Goal: Task Accomplishment & Management: Use online tool/utility

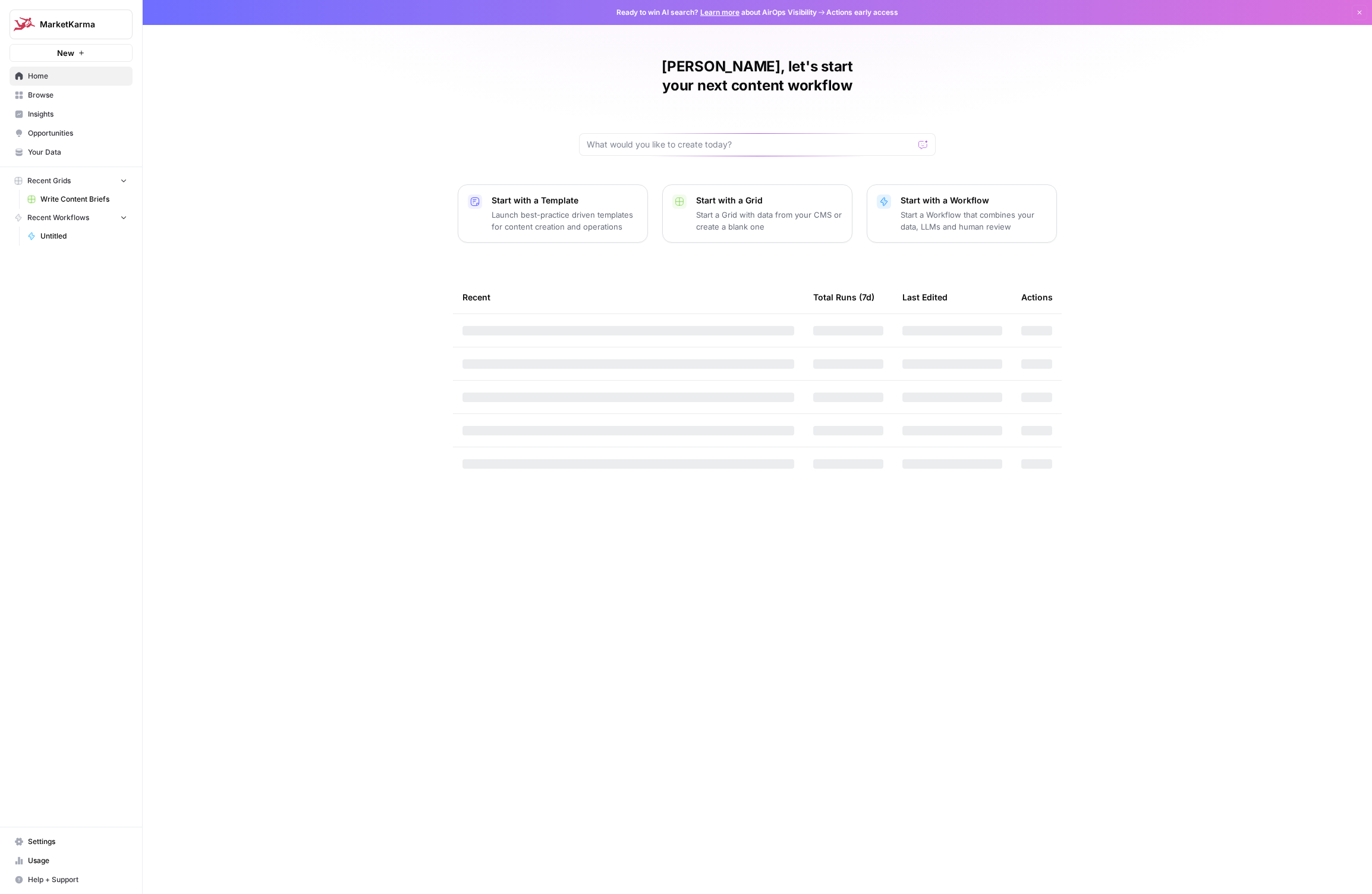
click at [71, 18] on button "MarketKarma" at bounding box center [71, 25] width 123 height 30
click at [104, 287] on div "MarketKarma New Home Browse Insights Opportunities Your Data Recent Grids Write…" at bounding box center [71, 447] width 142 height 894
click at [44, 837] on span "Settings" at bounding box center [77, 841] width 99 height 10
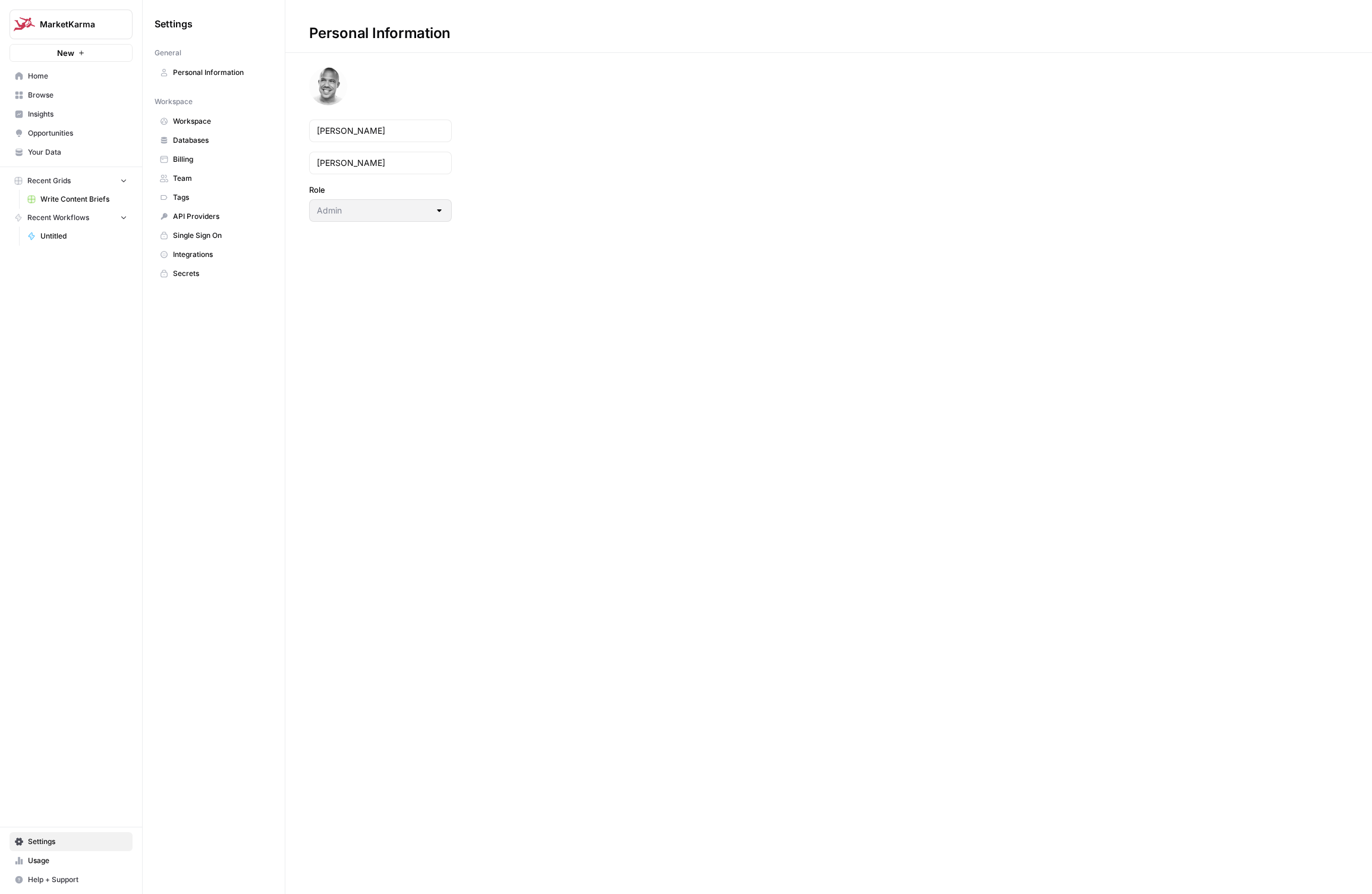
click at [190, 160] on span "Billing" at bounding box center [220, 159] width 95 height 10
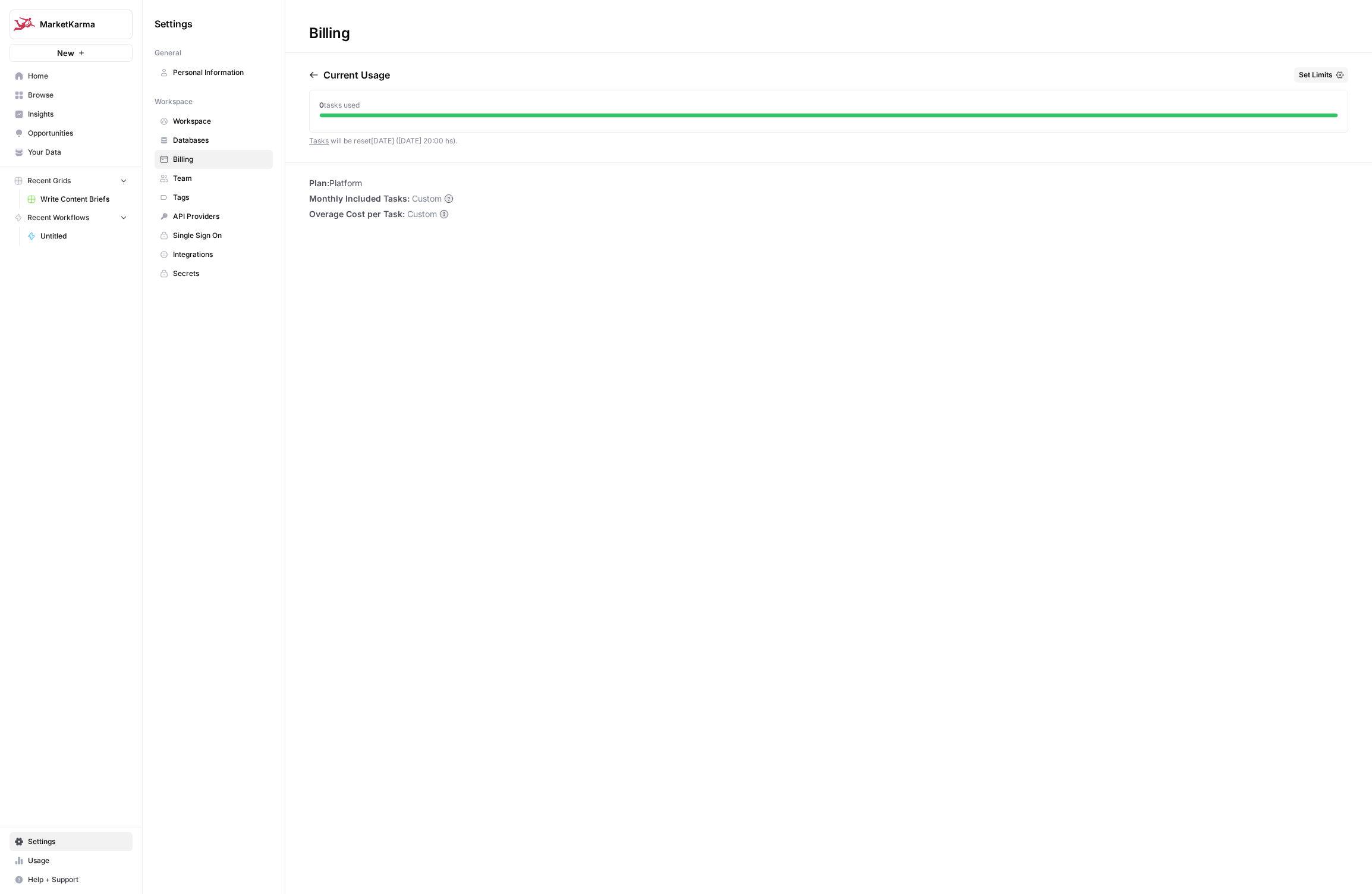
click at [312, 136] on link "Tasks" at bounding box center [319, 141] width 19 height 9
click at [1334, 77] on button "Set Limits" at bounding box center [1321, 75] width 54 height 16
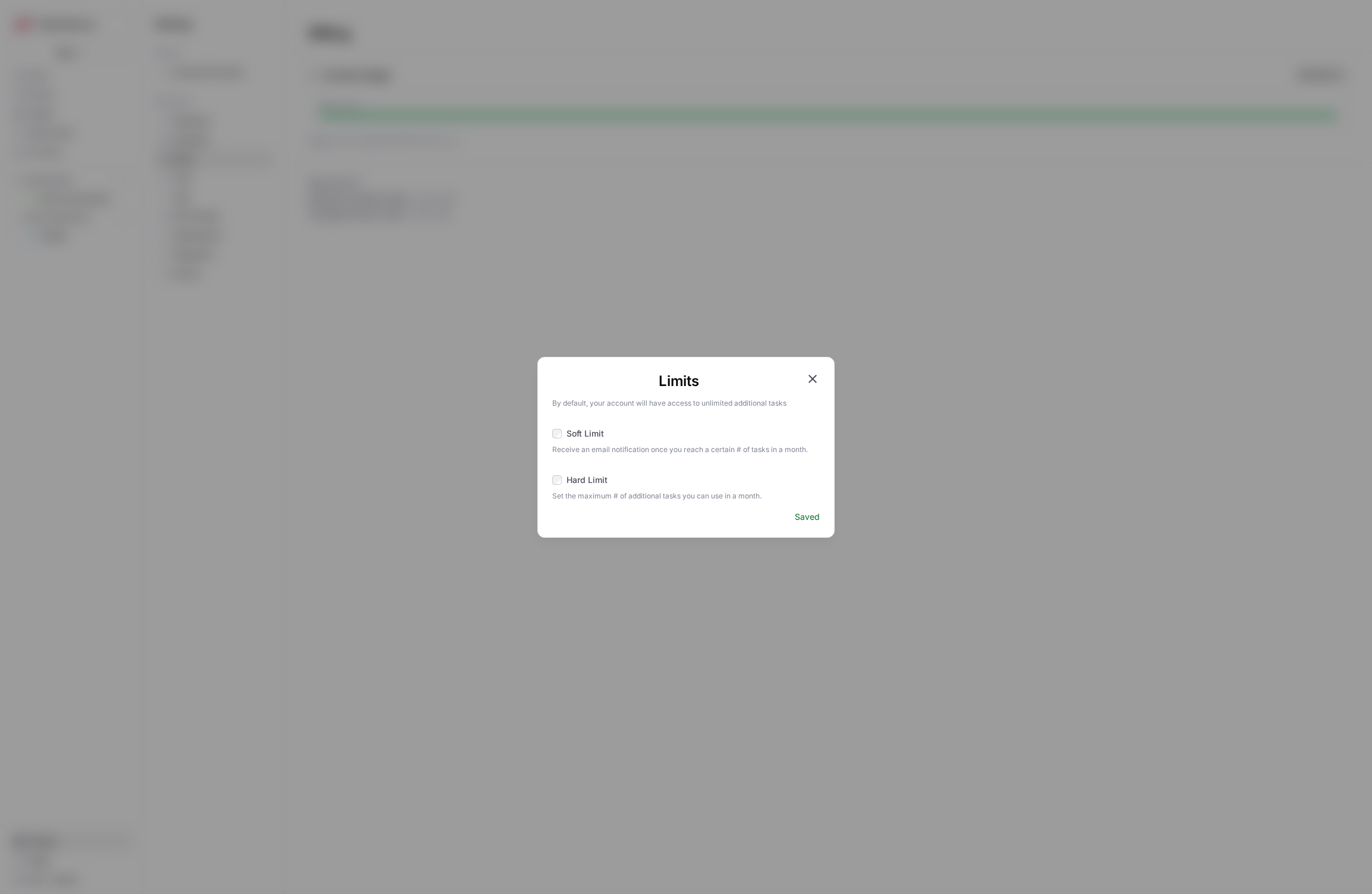
click at [809, 375] on icon "button" at bounding box center [813, 379] width 8 height 8
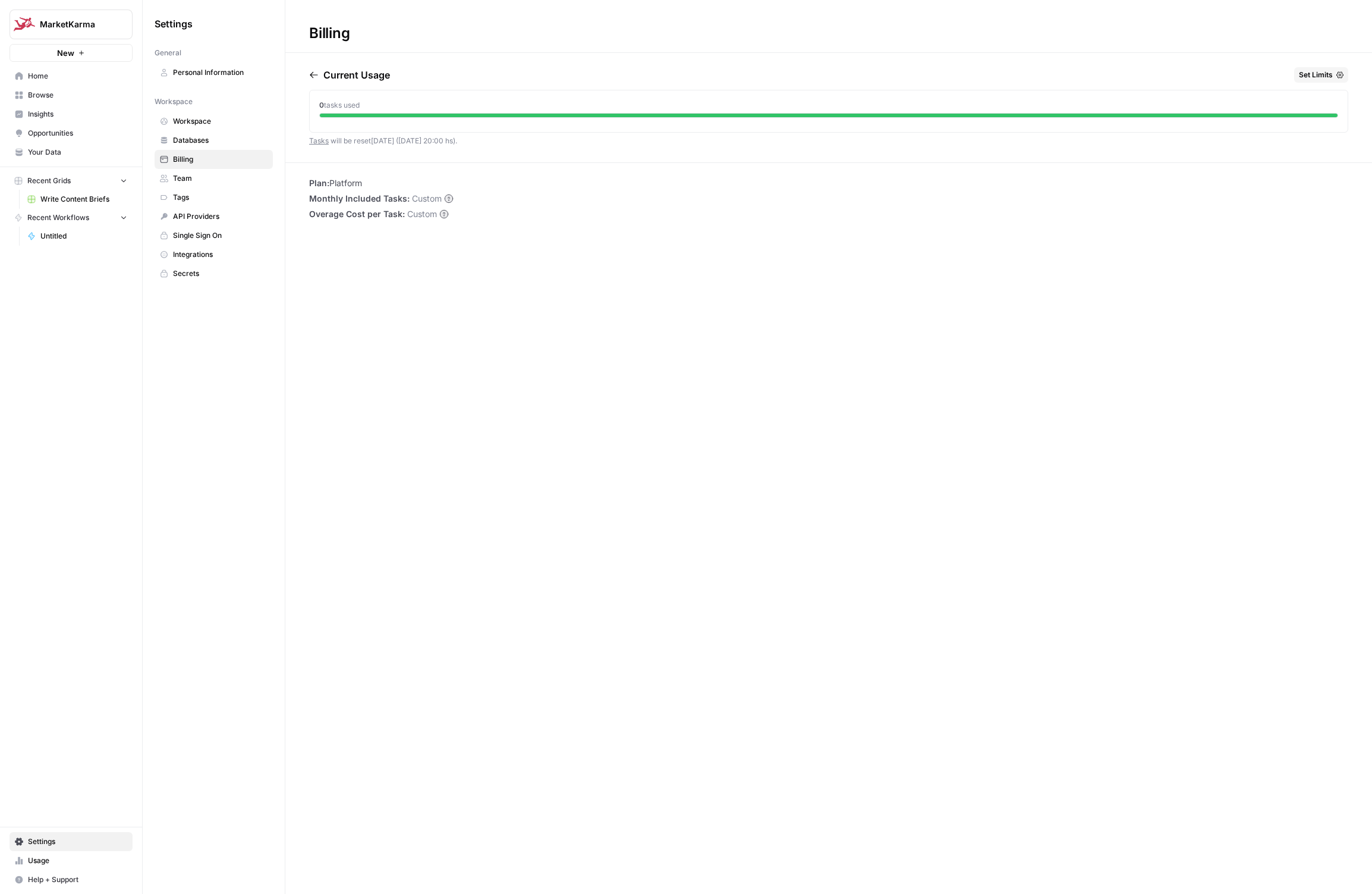
click at [210, 262] on link "Integrations" at bounding box center [214, 254] width 118 height 19
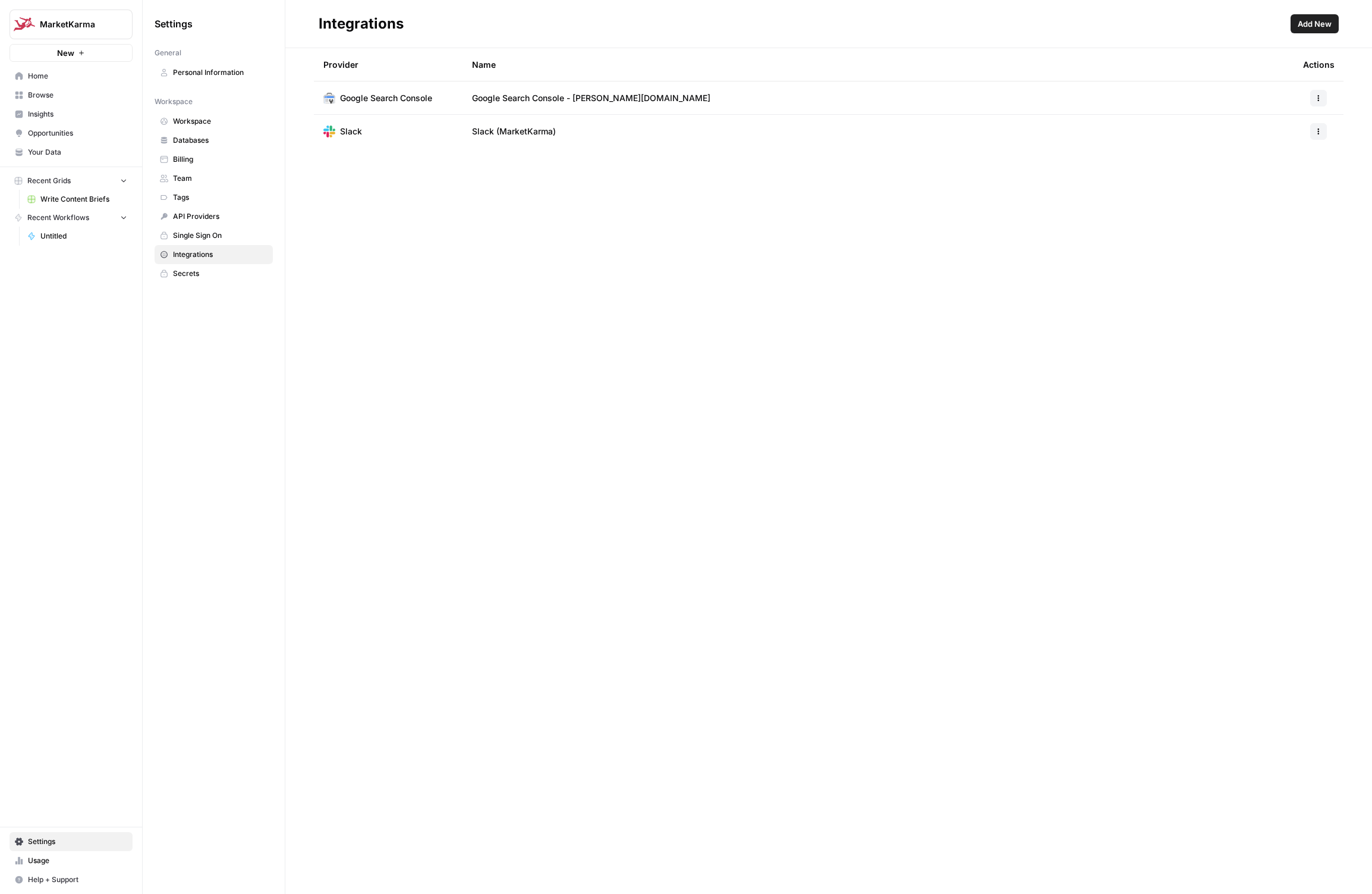
click at [1305, 19] on span "Add New" at bounding box center [1315, 23] width 34 height 12
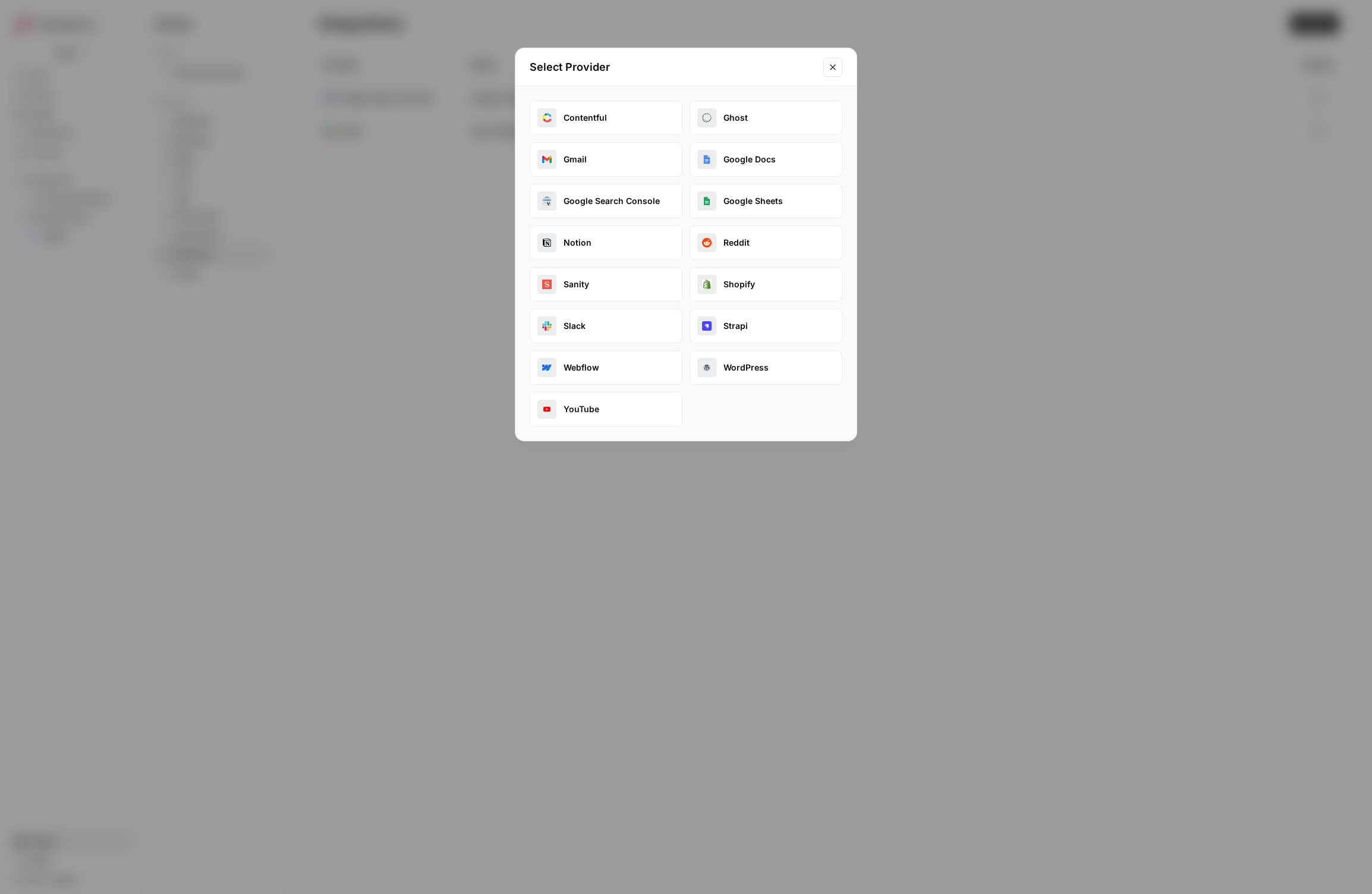
click at [927, 338] on div "Select Provider Contentful Ghost Gmail Google Docs Google Search Console Google…" at bounding box center [686, 447] width 1372 height 894
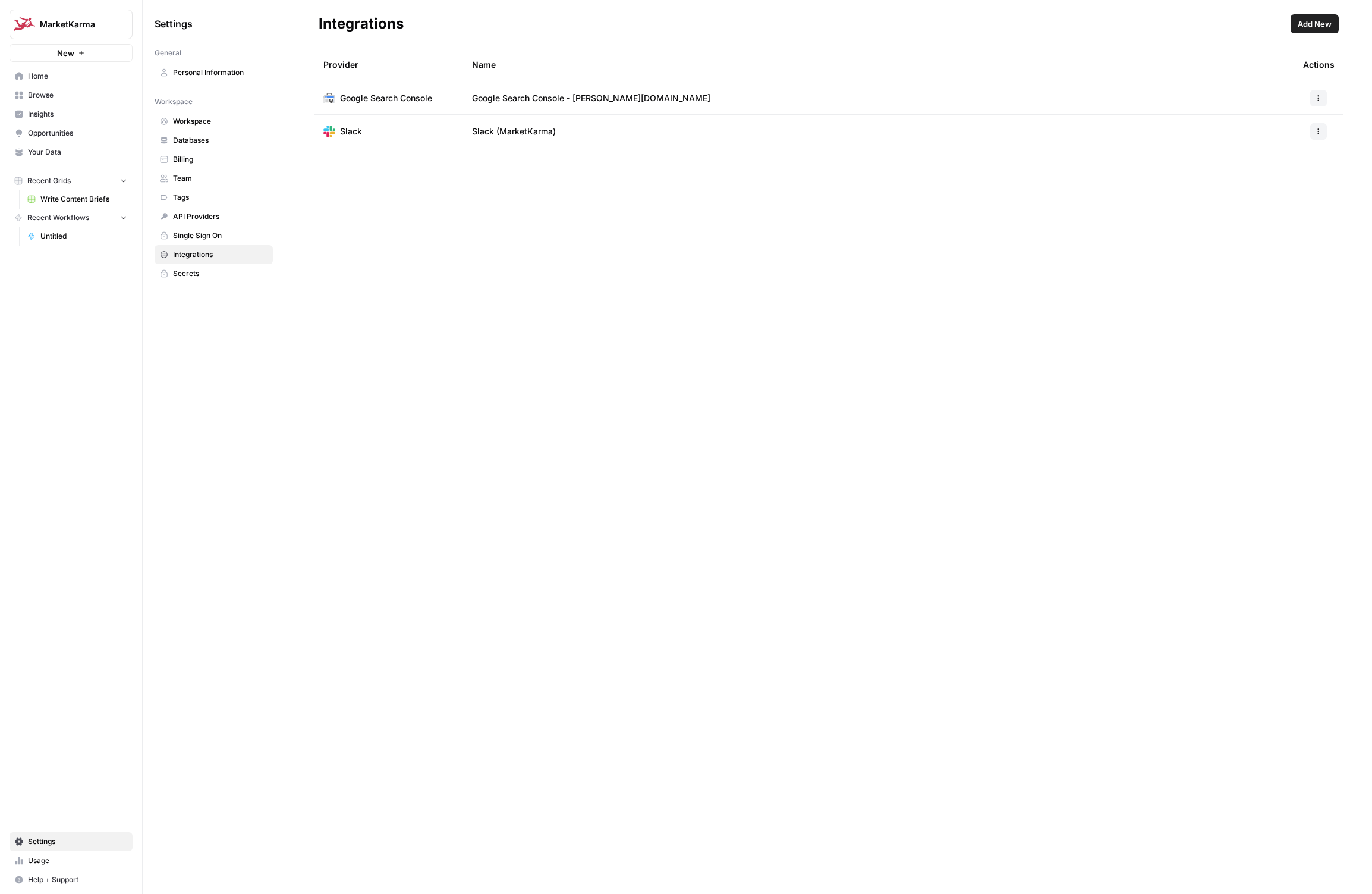
click at [206, 235] on span "Single Sign On" at bounding box center [220, 235] width 95 height 10
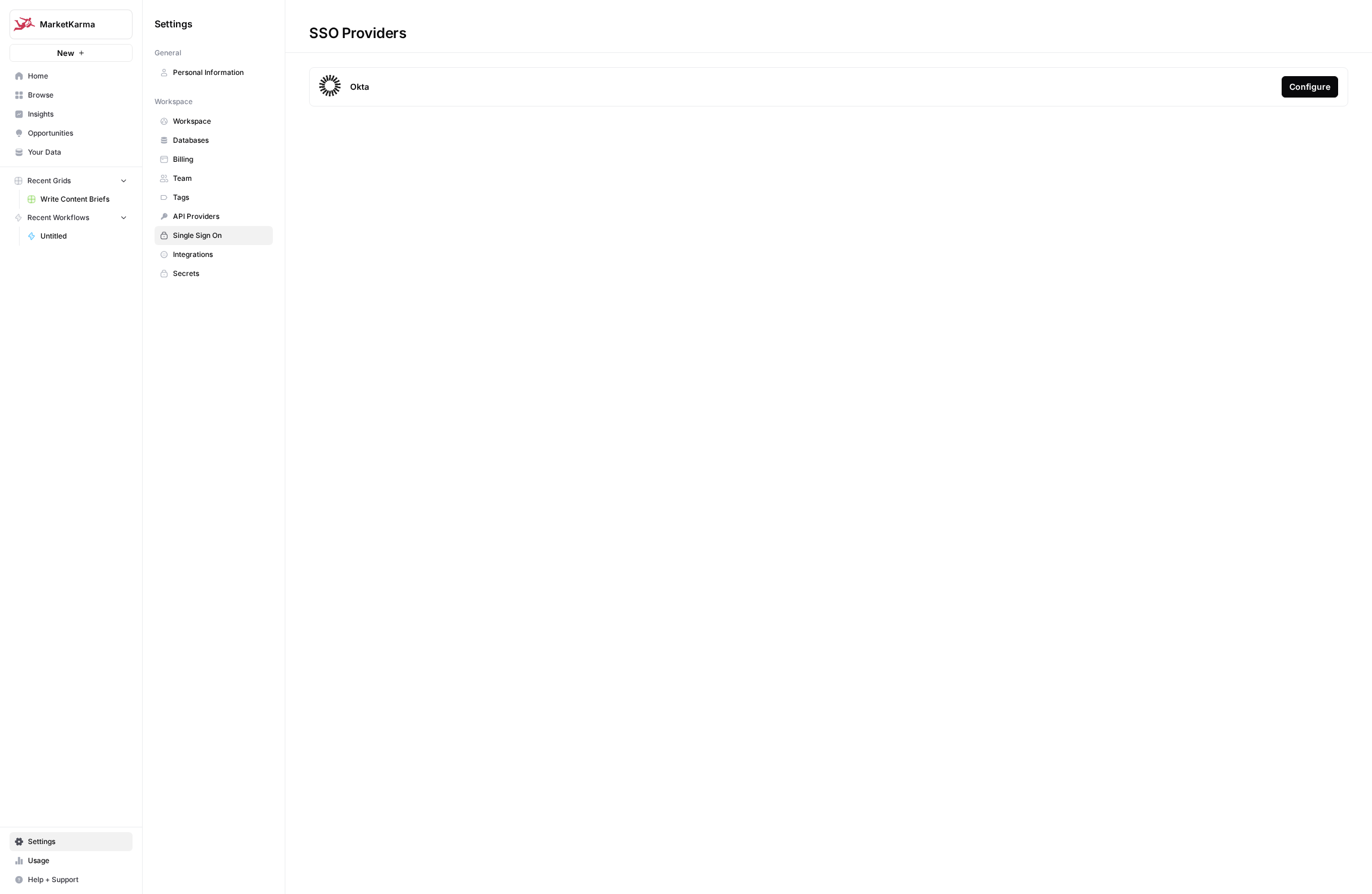
click at [205, 220] on span "API Providers" at bounding box center [220, 216] width 95 height 10
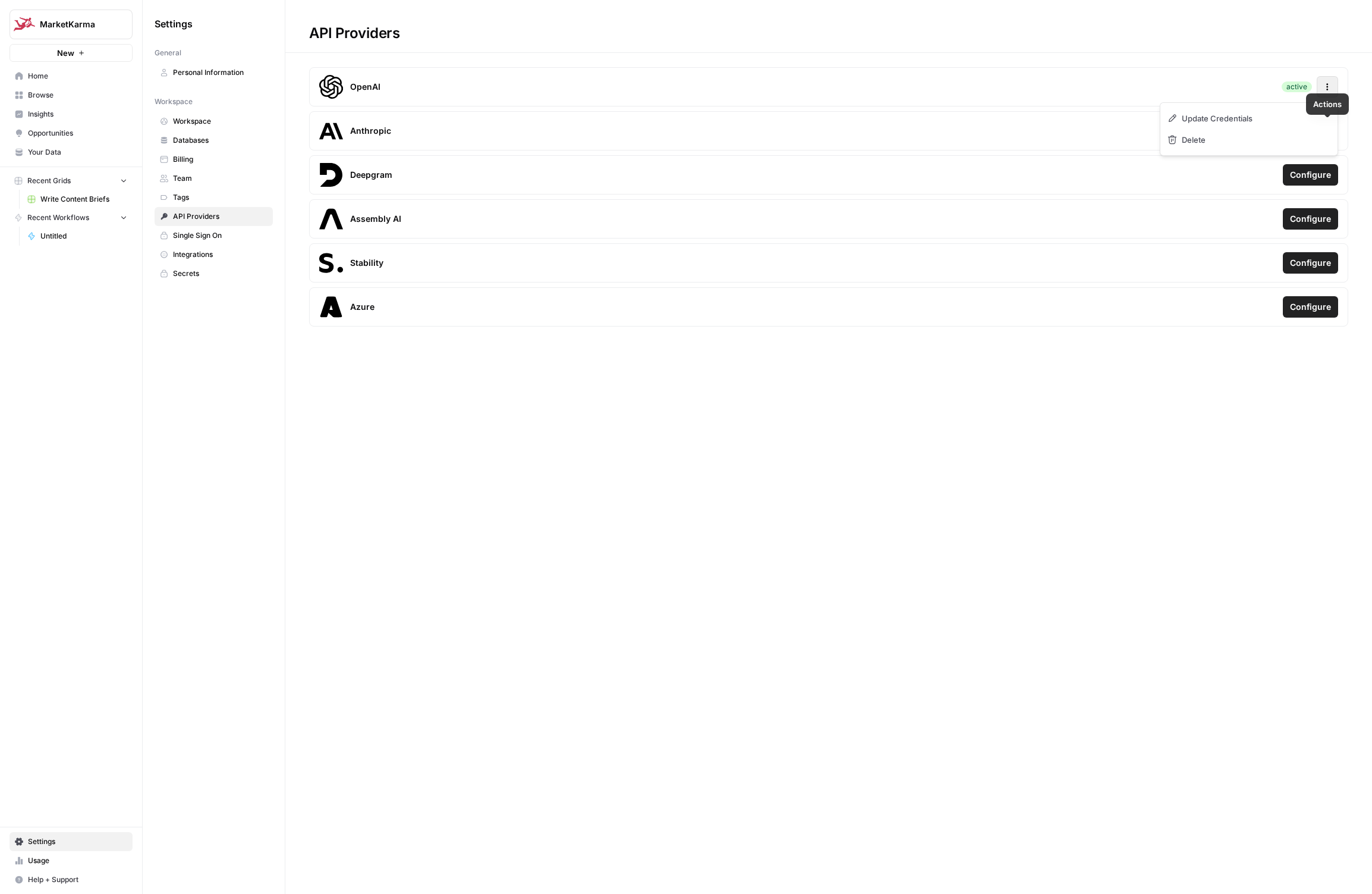
click at [1331, 85] on icon "button" at bounding box center [1327, 86] width 8 height 8
click at [1167, 73] on div "OpenAI active Actions" at bounding box center [829, 86] width 1039 height 39
click at [205, 146] on link "Databases" at bounding box center [214, 140] width 118 height 19
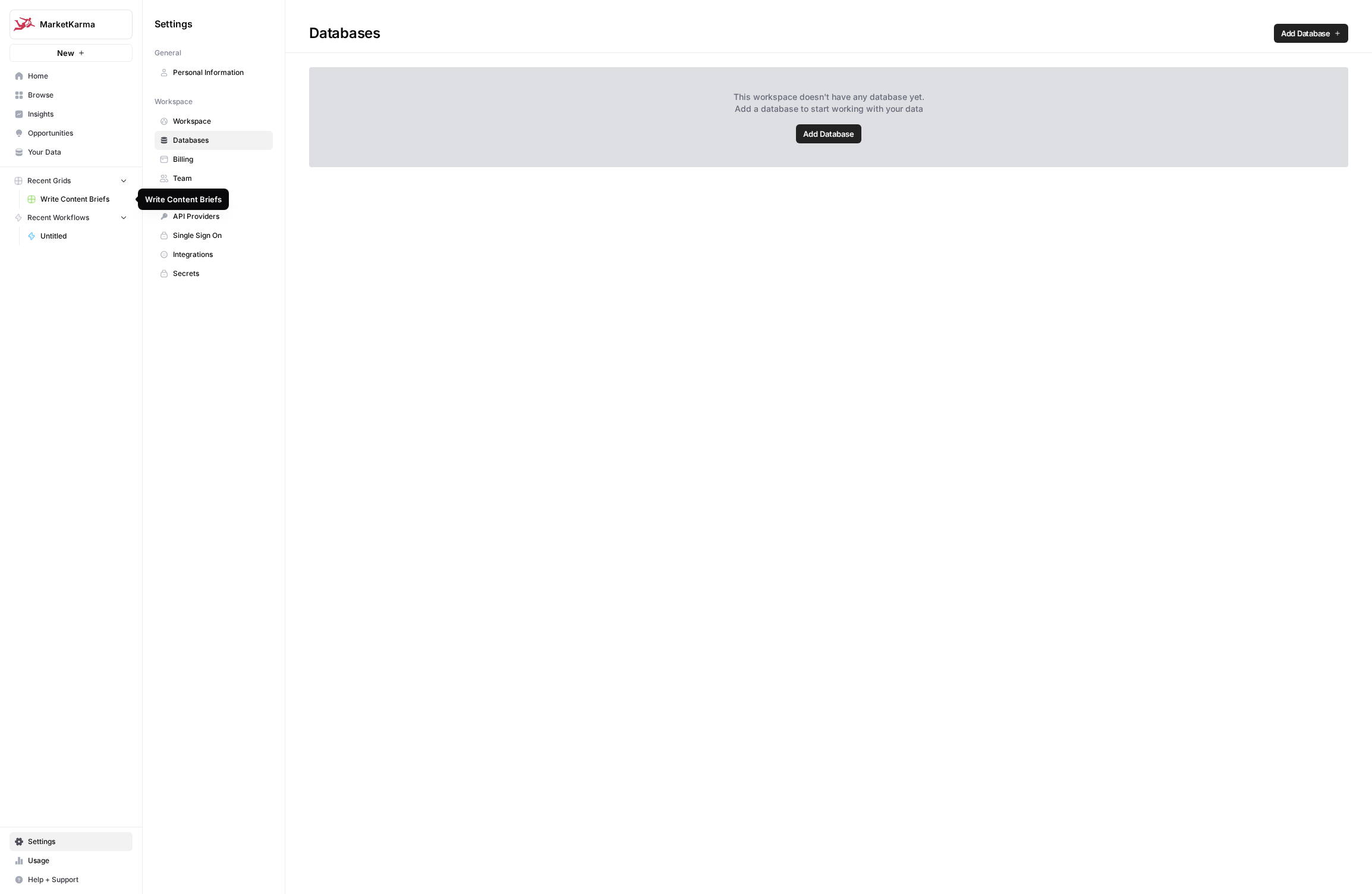
click at [44, 149] on span "Your Data" at bounding box center [77, 152] width 99 height 10
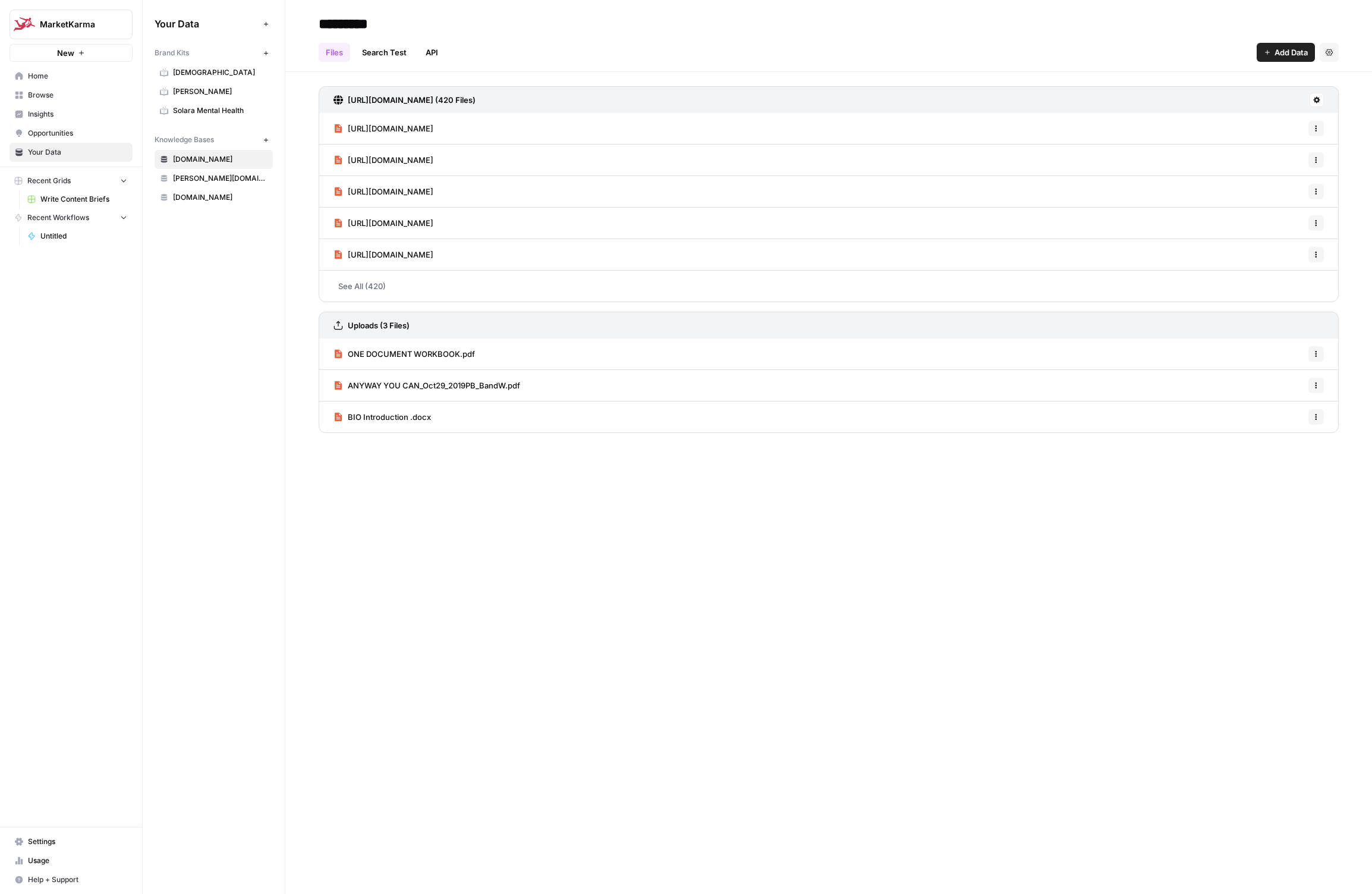
click at [177, 178] on span "[PERSON_NAME][DOMAIN_NAME]" at bounding box center [220, 178] width 95 height 10
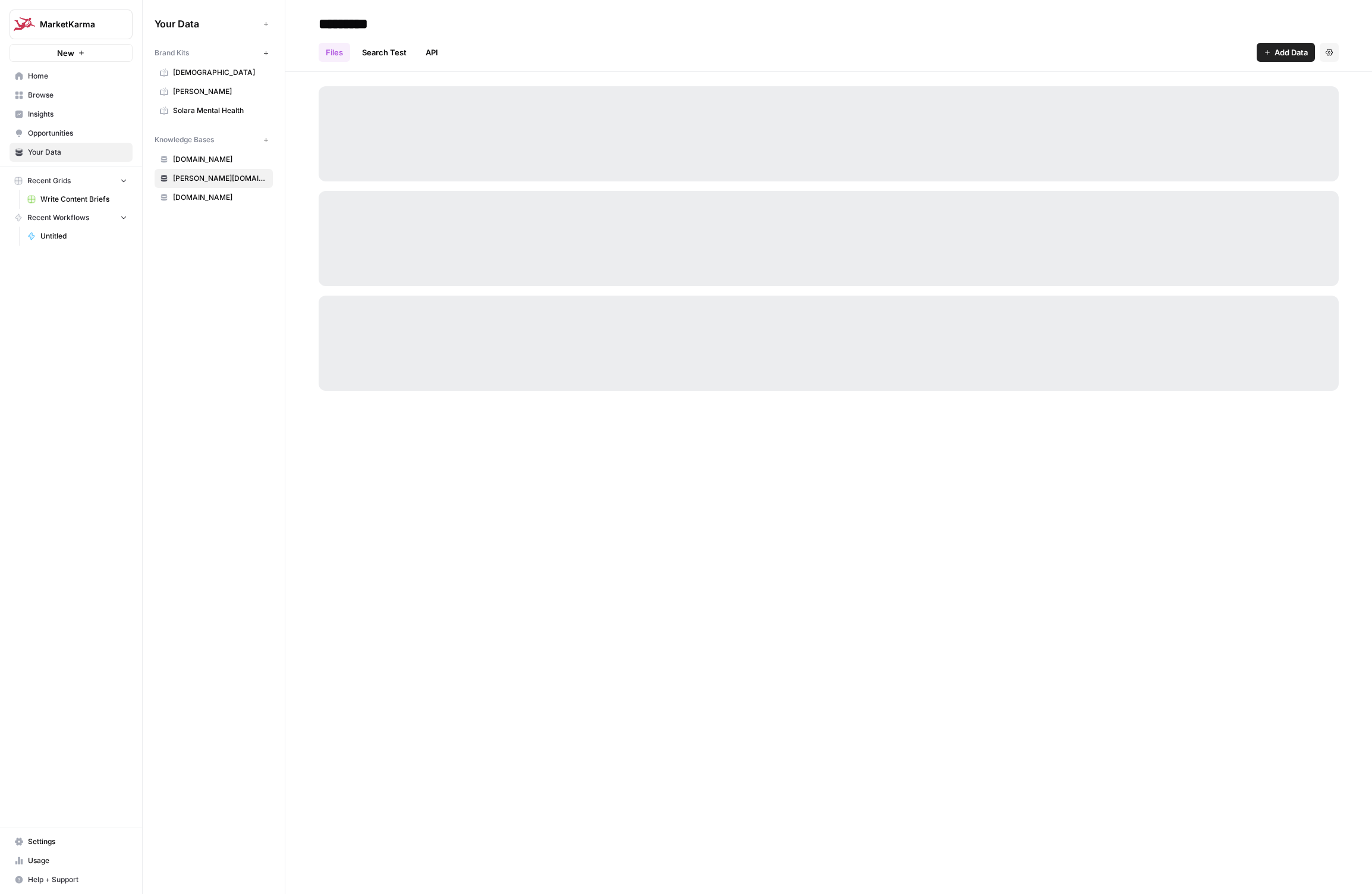
click at [179, 203] on link "[DOMAIN_NAME]" at bounding box center [214, 197] width 118 height 19
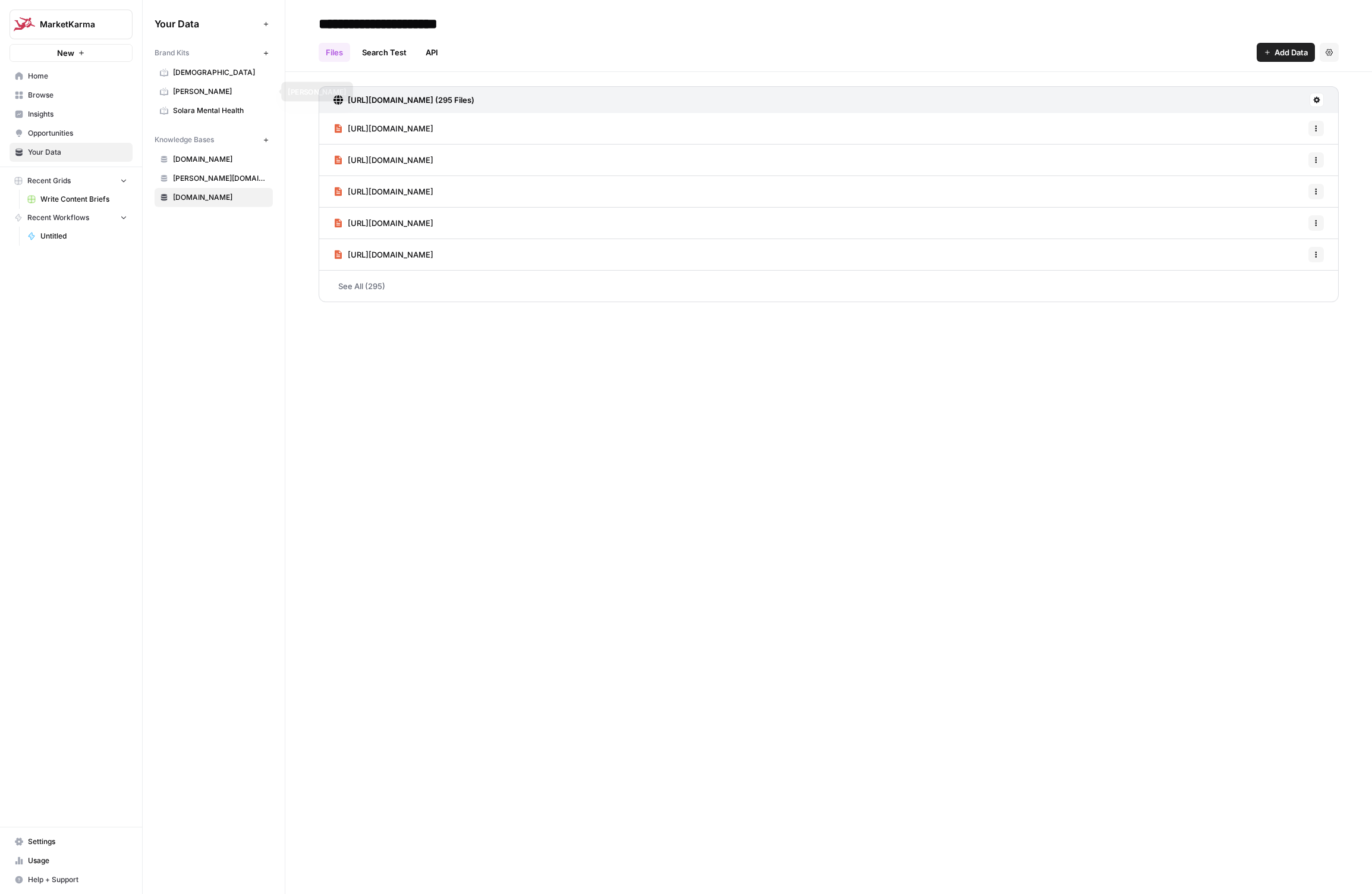
click at [190, 88] on span "[PERSON_NAME]" at bounding box center [220, 92] width 95 height 10
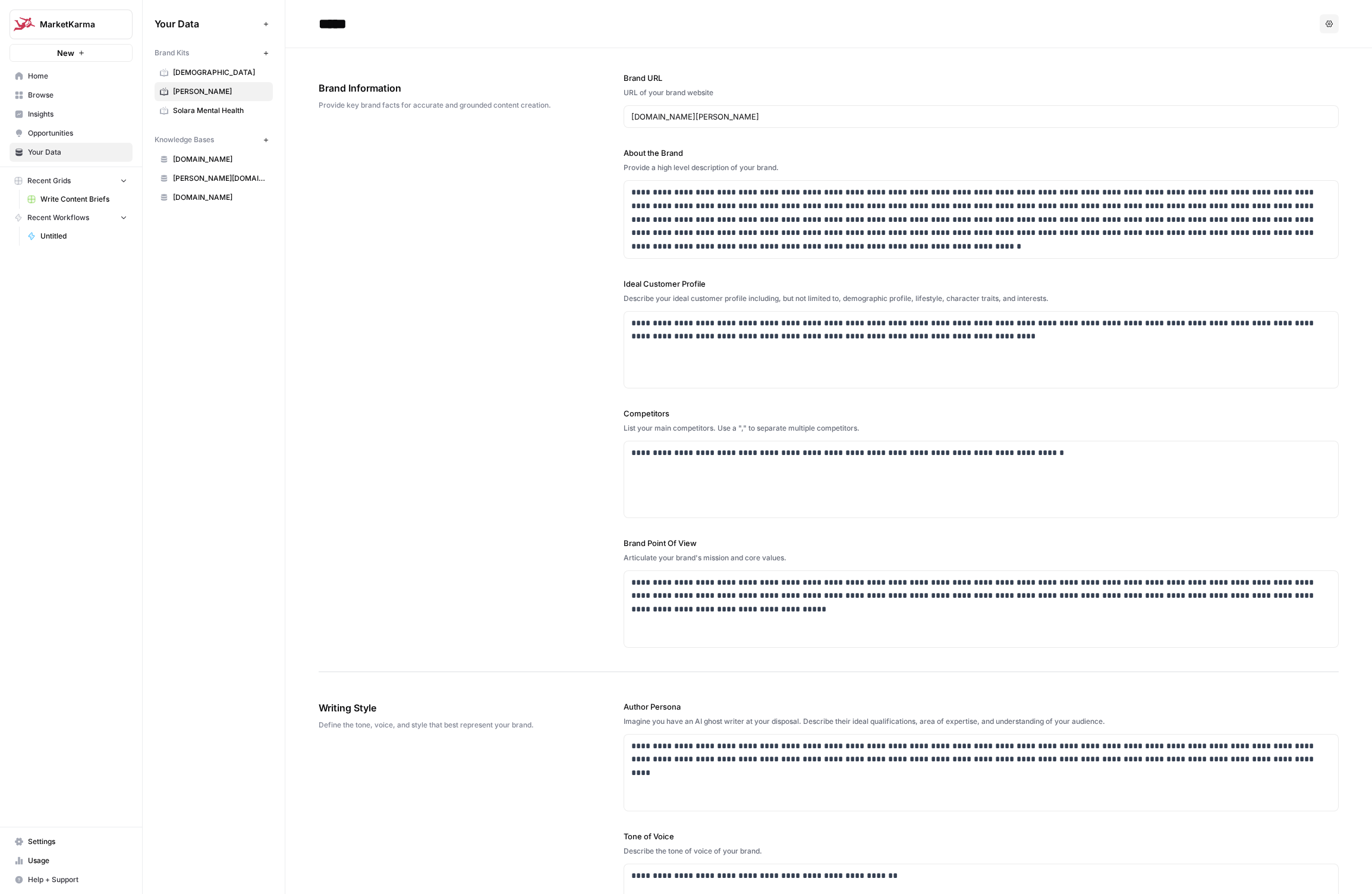
click at [190, 73] on span "[DEMOGRAPHIC_DATA]" at bounding box center [220, 72] width 95 height 10
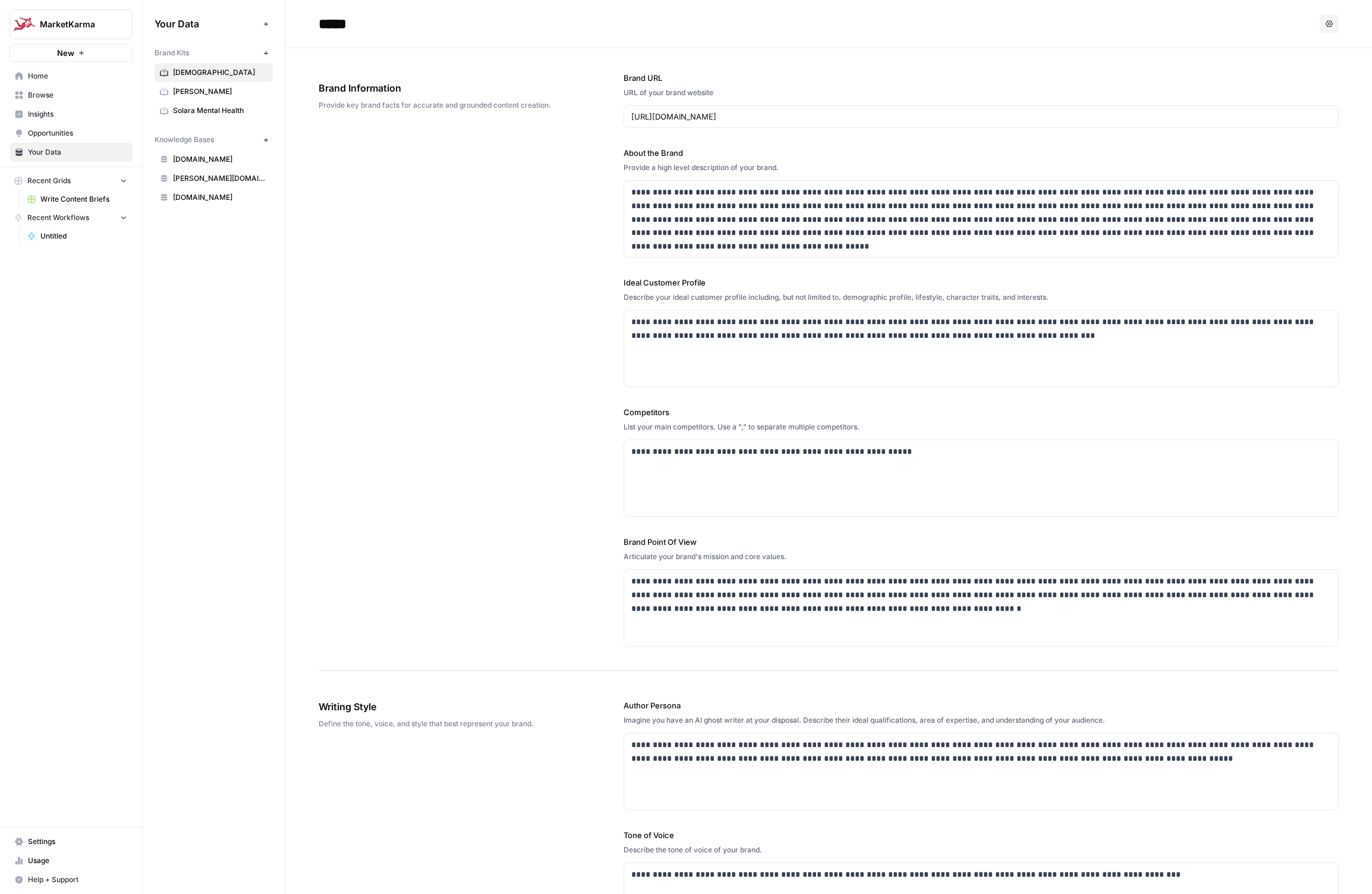
click at [1327, 21] on icon "button" at bounding box center [1329, 23] width 7 height 7
click at [573, 316] on div "**********" at bounding box center [829, 359] width 1020 height 622
click at [51, 837] on span "Settings" at bounding box center [77, 841] width 99 height 10
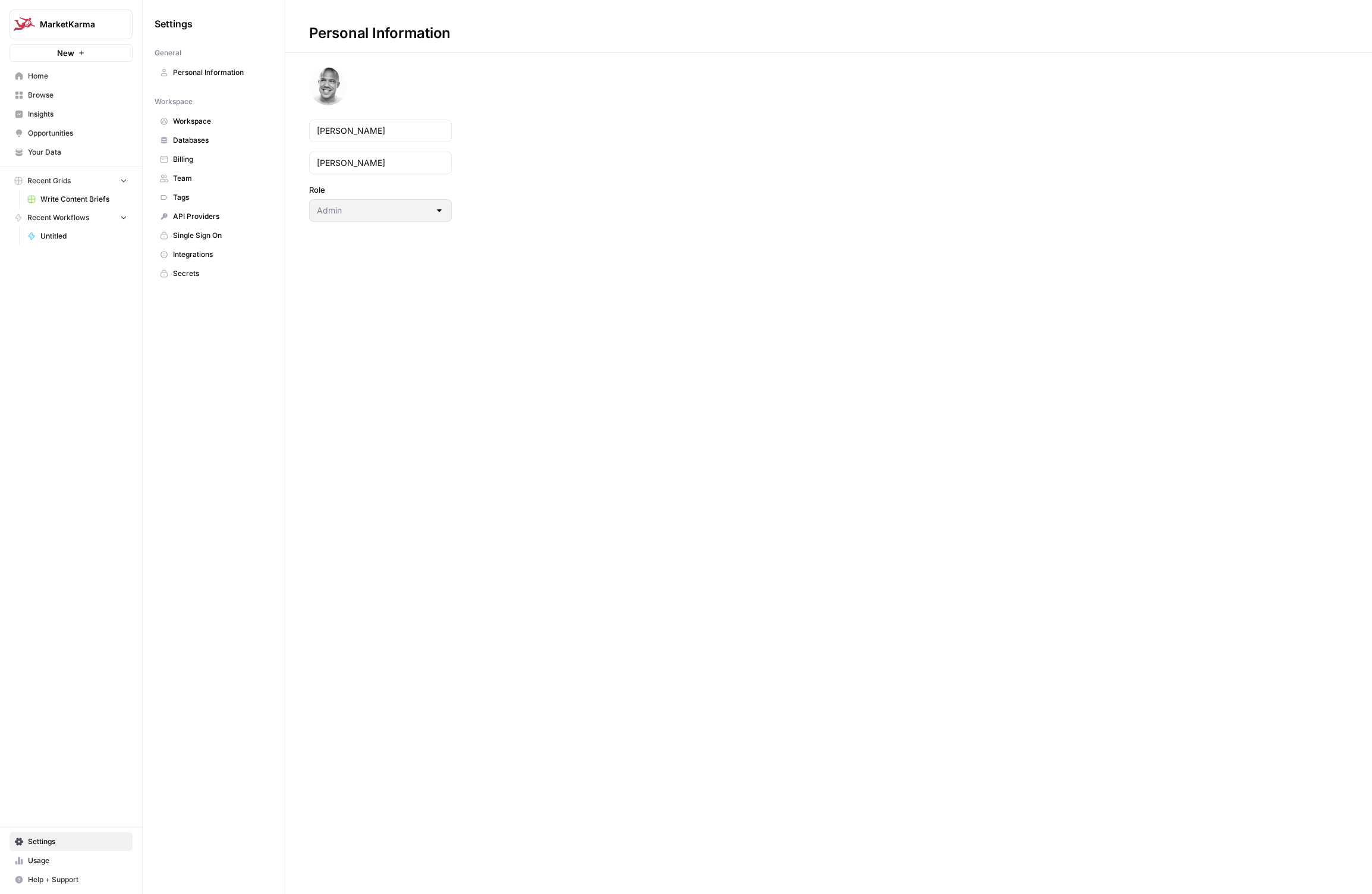
click at [173, 257] on span "Integrations" at bounding box center [220, 254] width 95 height 10
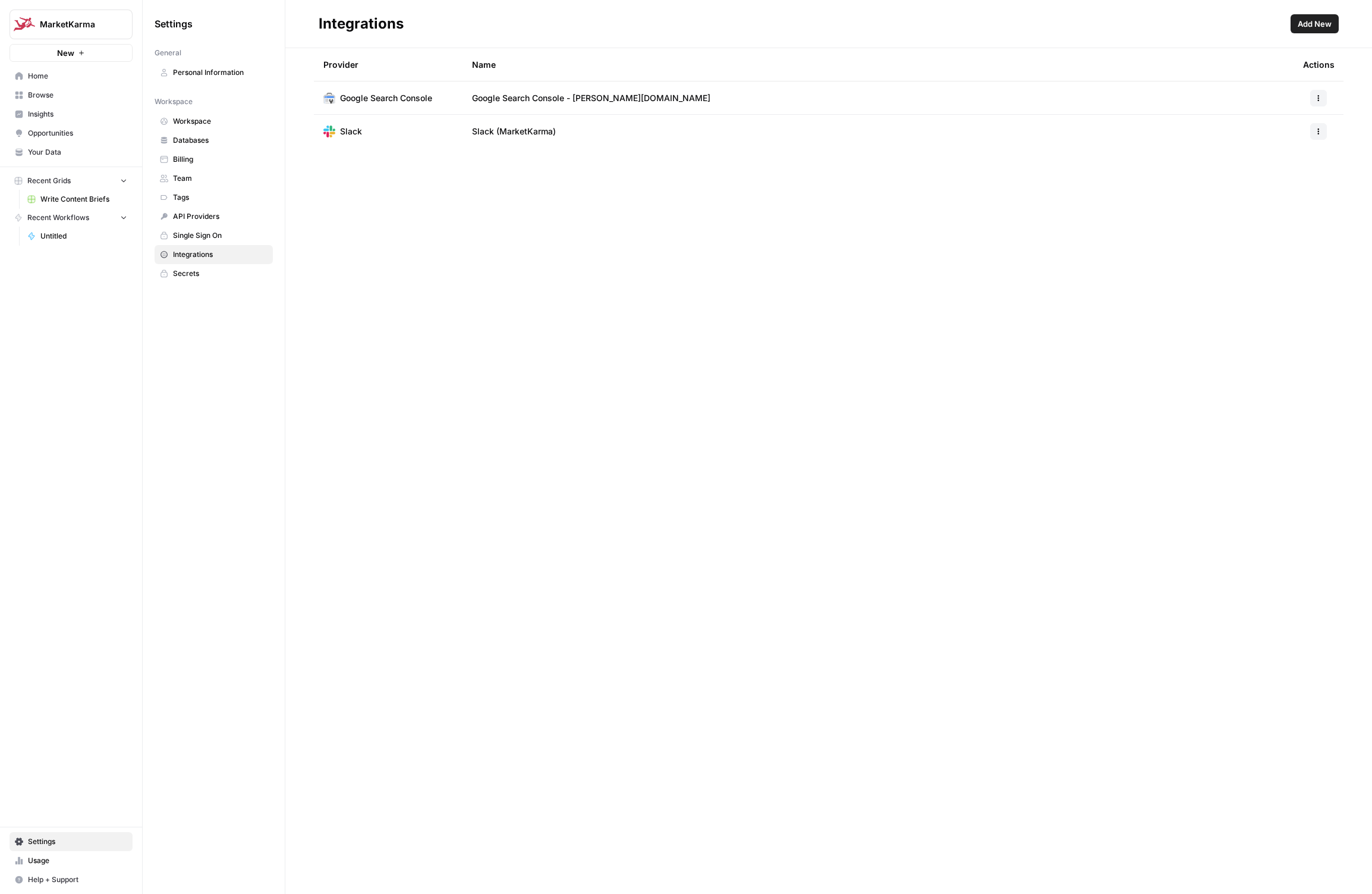
click at [53, 156] on span "Your Data" at bounding box center [77, 152] width 99 height 10
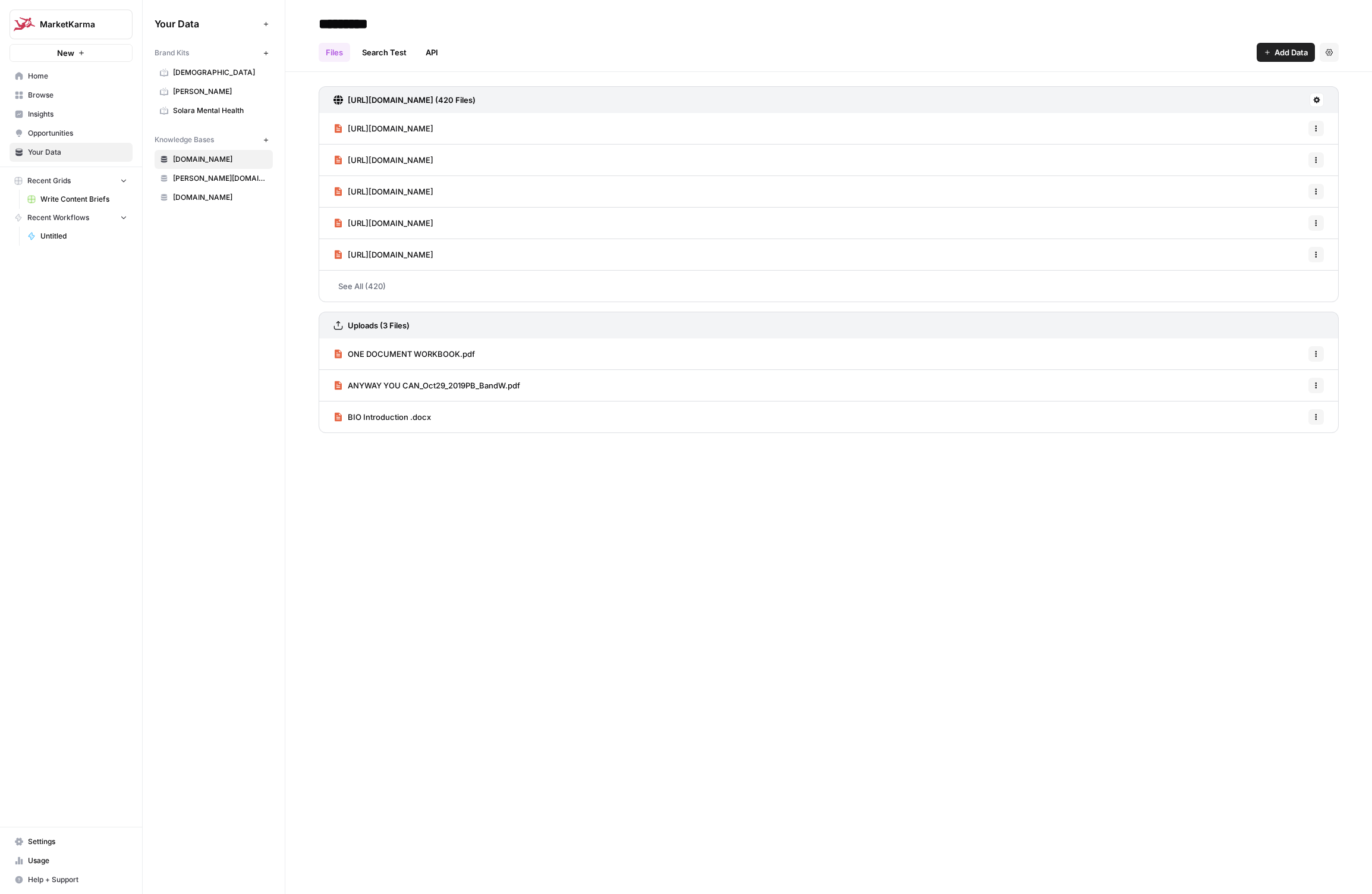
click at [49, 123] on link "Insights" at bounding box center [71, 114] width 123 height 19
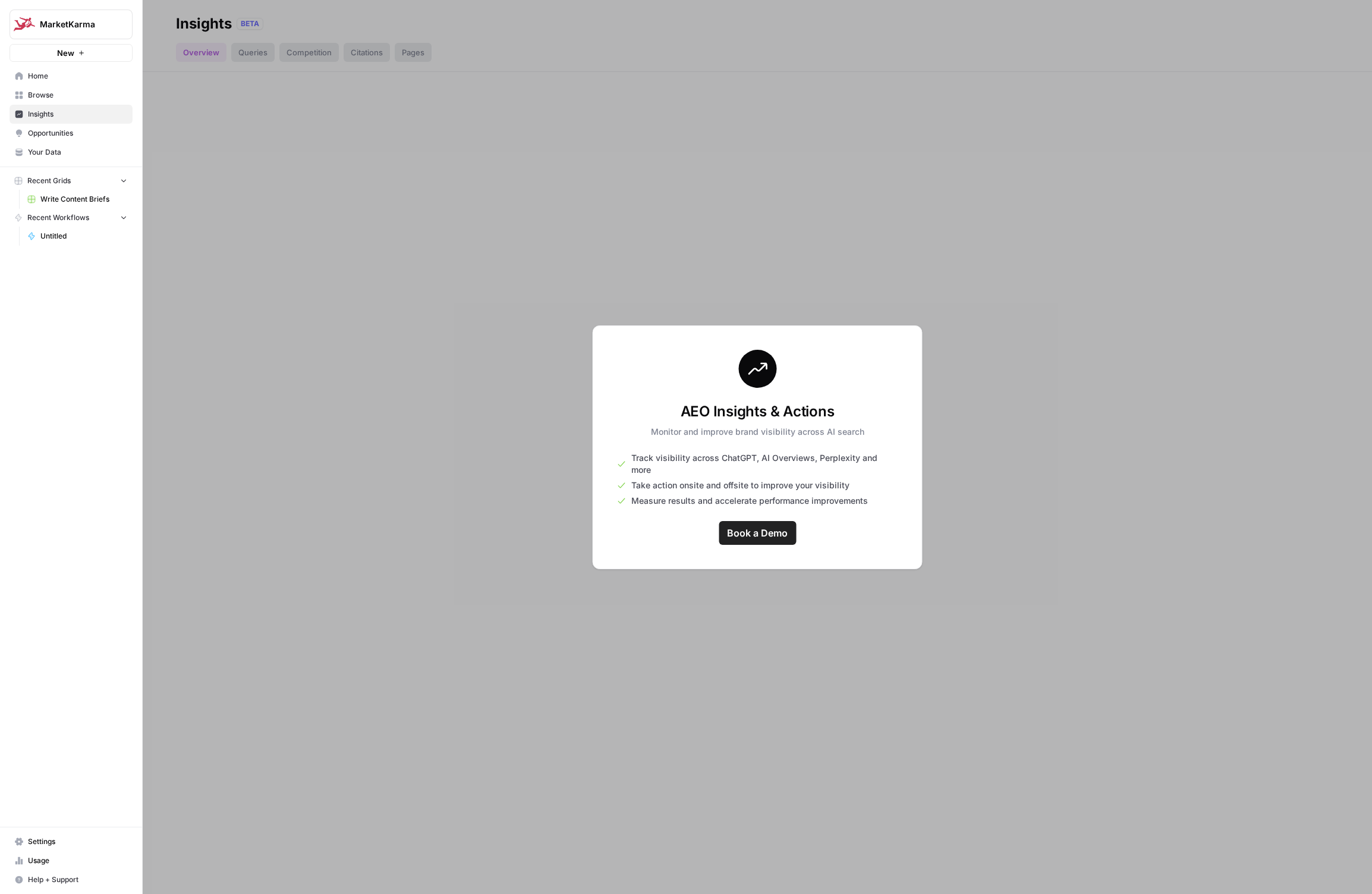
click at [49, 136] on span "Opportunities" at bounding box center [77, 133] width 99 height 10
click at [40, 99] on span "Browse" at bounding box center [77, 95] width 99 height 10
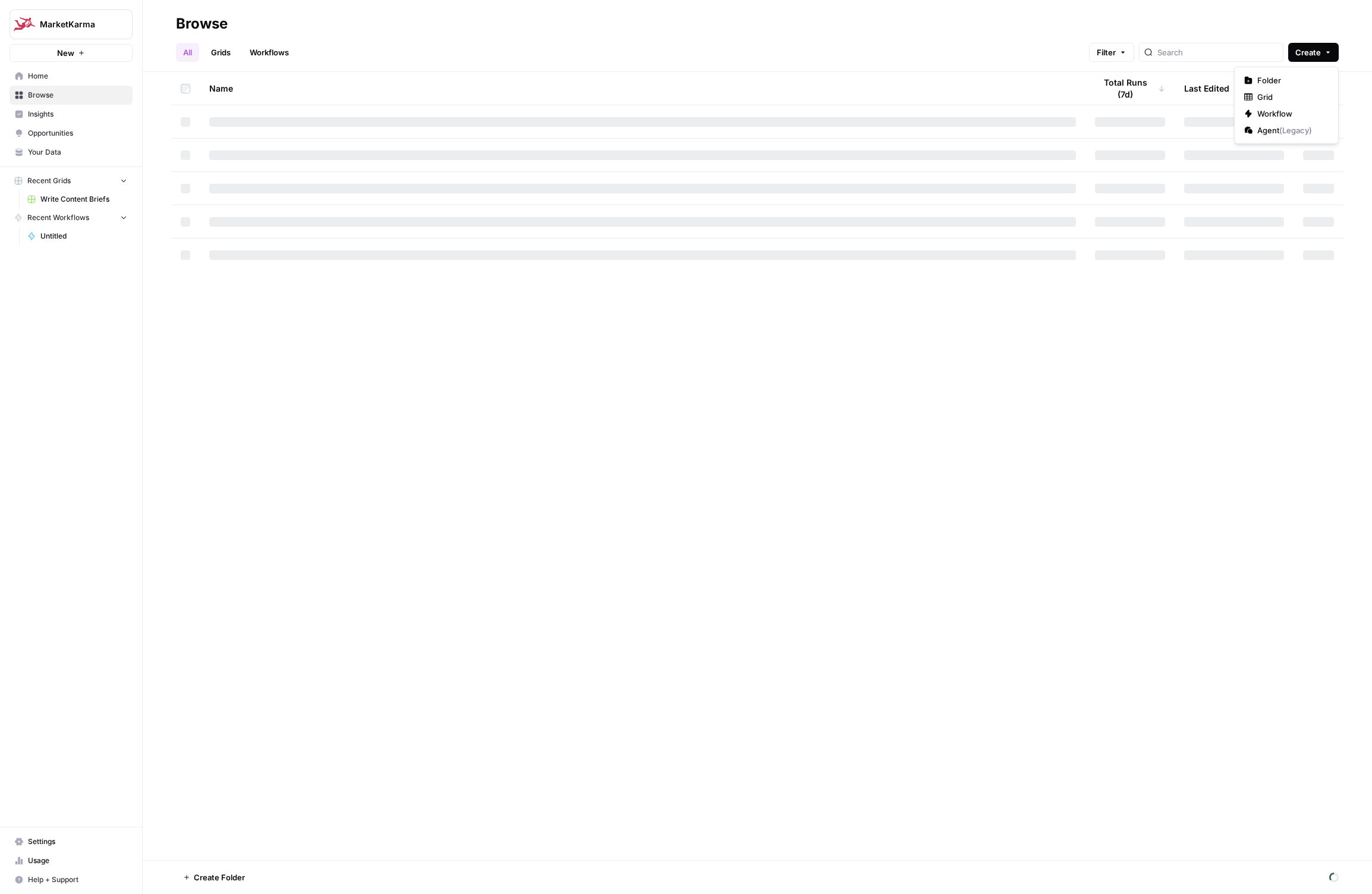
click at [1327, 50] on icon "button" at bounding box center [1328, 52] width 7 height 7
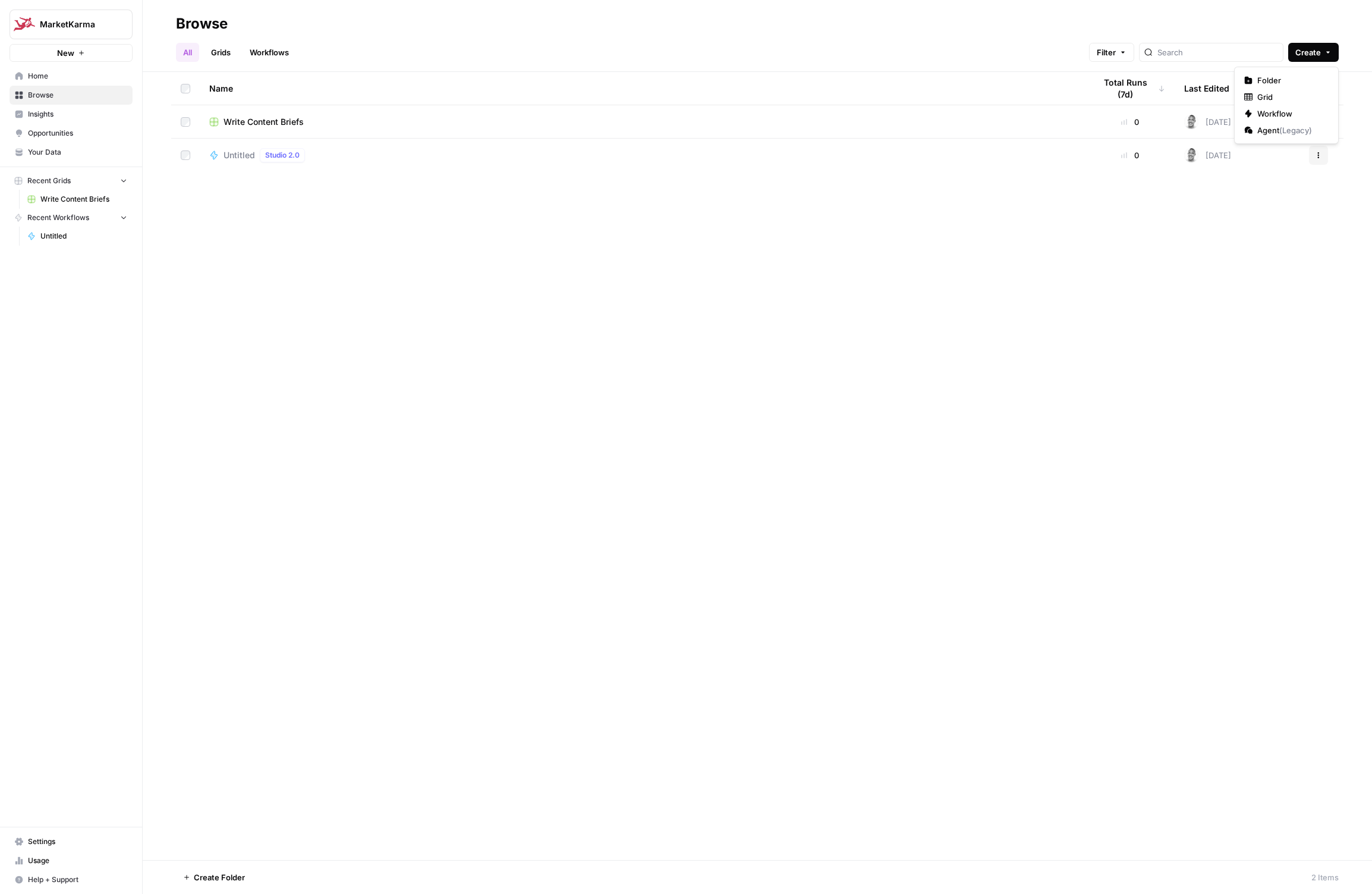
click at [1188, 293] on div "Name Total Runs (7d) Last Edited Actions Write Content Briefs 0 [DATE] Actions …" at bounding box center [757, 466] width 1230 height 788
click at [1324, 158] on button "Actions" at bounding box center [1318, 155] width 19 height 19
click at [1316, 121] on icon "button" at bounding box center [1318, 121] width 7 height 7
click at [748, 246] on div "Name Total Runs (7d) Last Edited Actions Write Content Briefs 0 [DATE] Actions …" at bounding box center [757, 466] width 1230 height 788
click at [1308, 52] on span "Create" at bounding box center [1308, 52] width 25 height 12
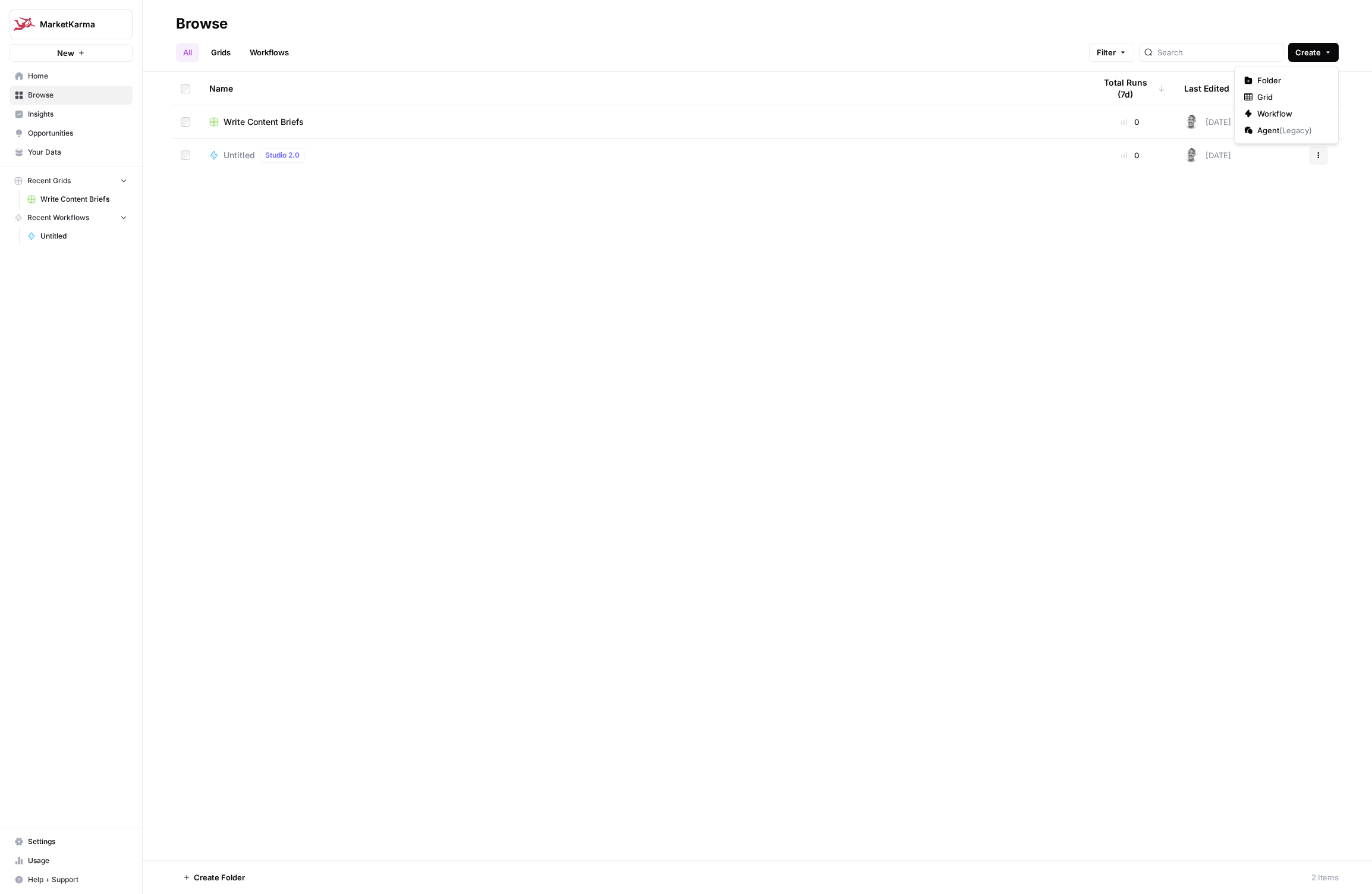
click at [594, 579] on div "Name Total Runs (7d) Last Edited Actions Write Content Briefs 0 [DATE] Actions …" at bounding box center [757, 466] width 1230 height 788
click at [53, 154] on span "Your Data" at bounding box center [77, 152] width 99 height 10
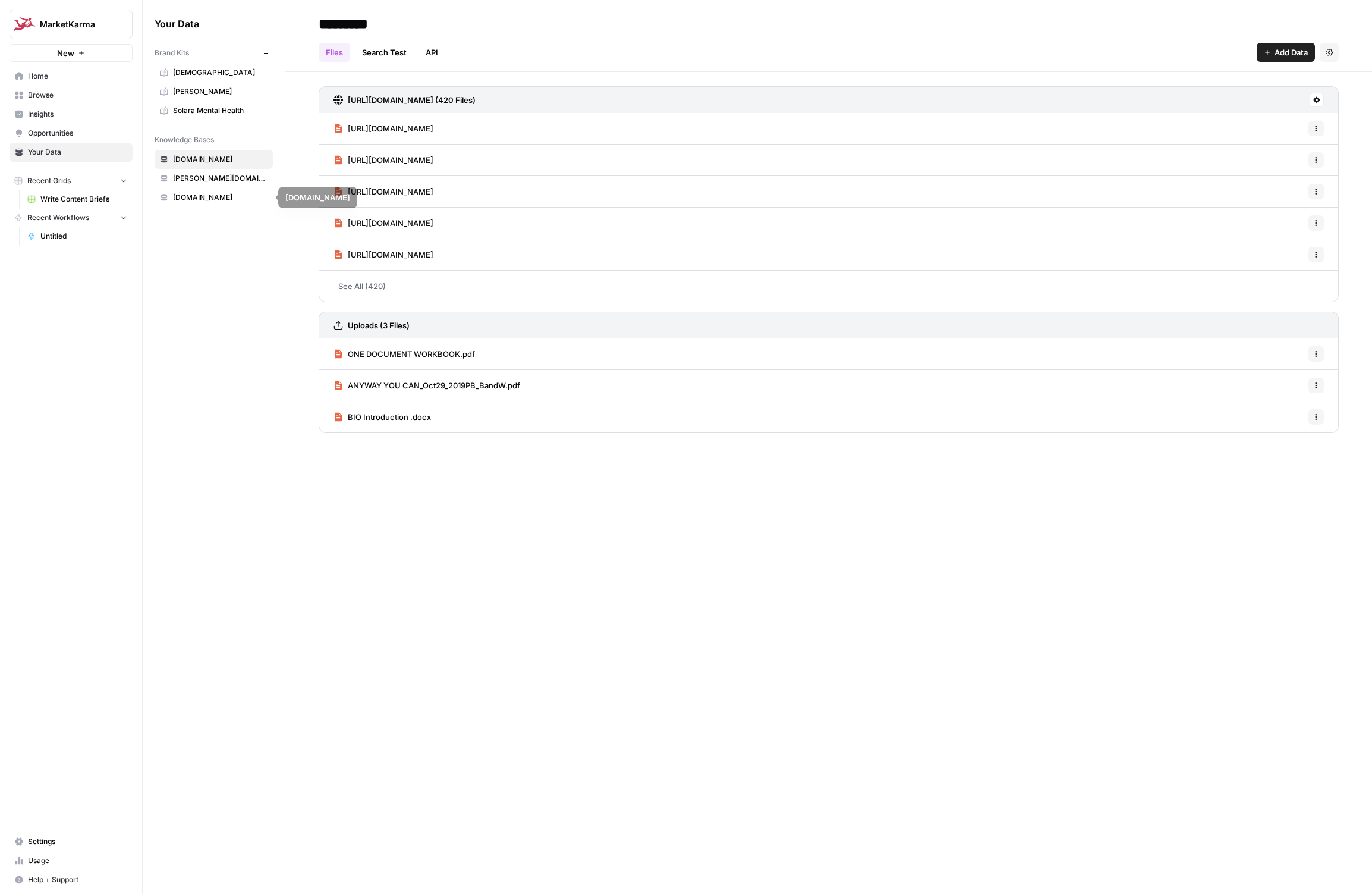
click at [195, 177] on span "[PERSON_NAME][DOMAIN_NAME]" at bounding box center [220, 178] width 95 height 10
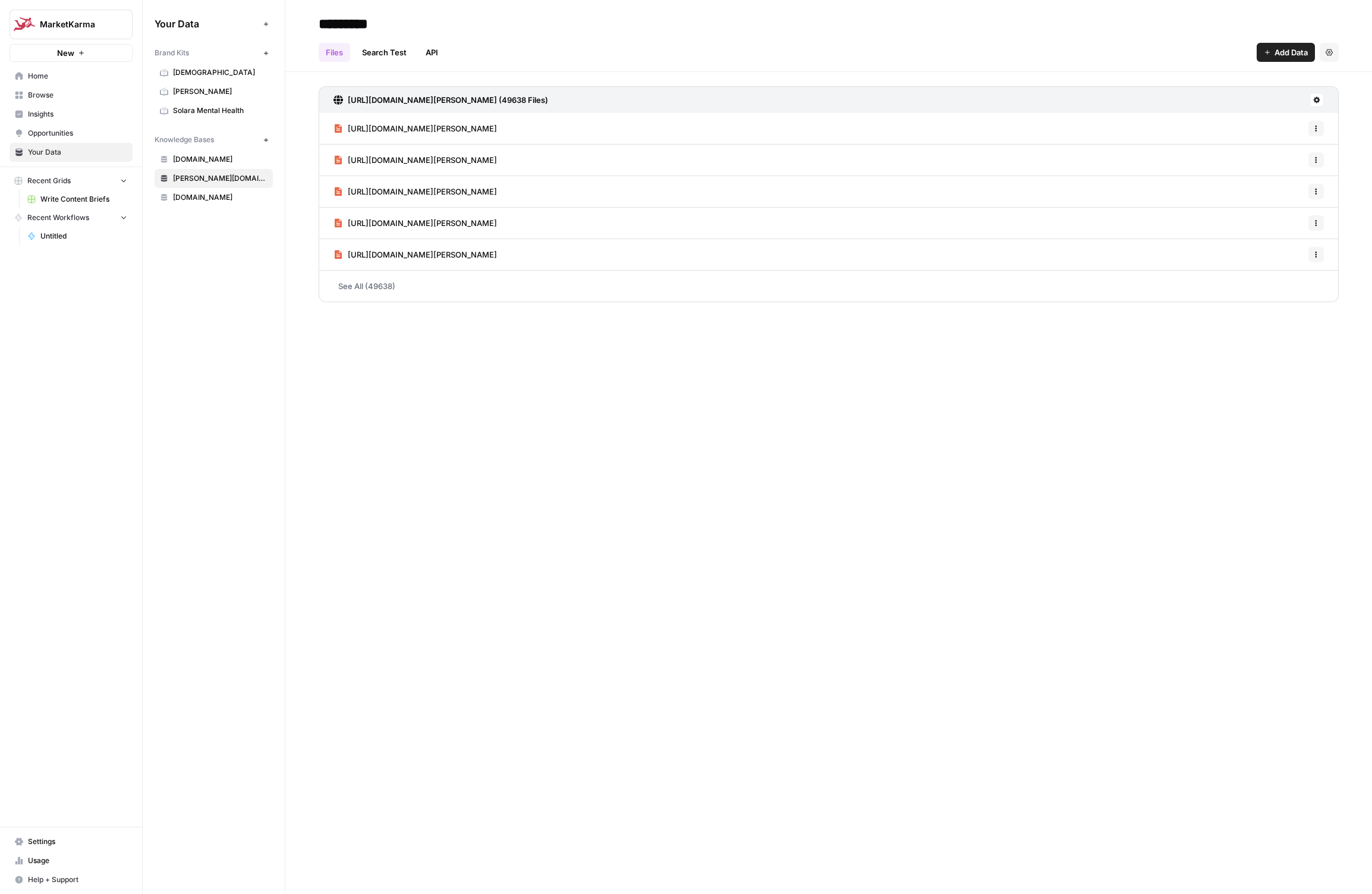
click at [183, 94] on span "[PERSON_NAME]" at bounding box center [220, 92] width 95 height 10
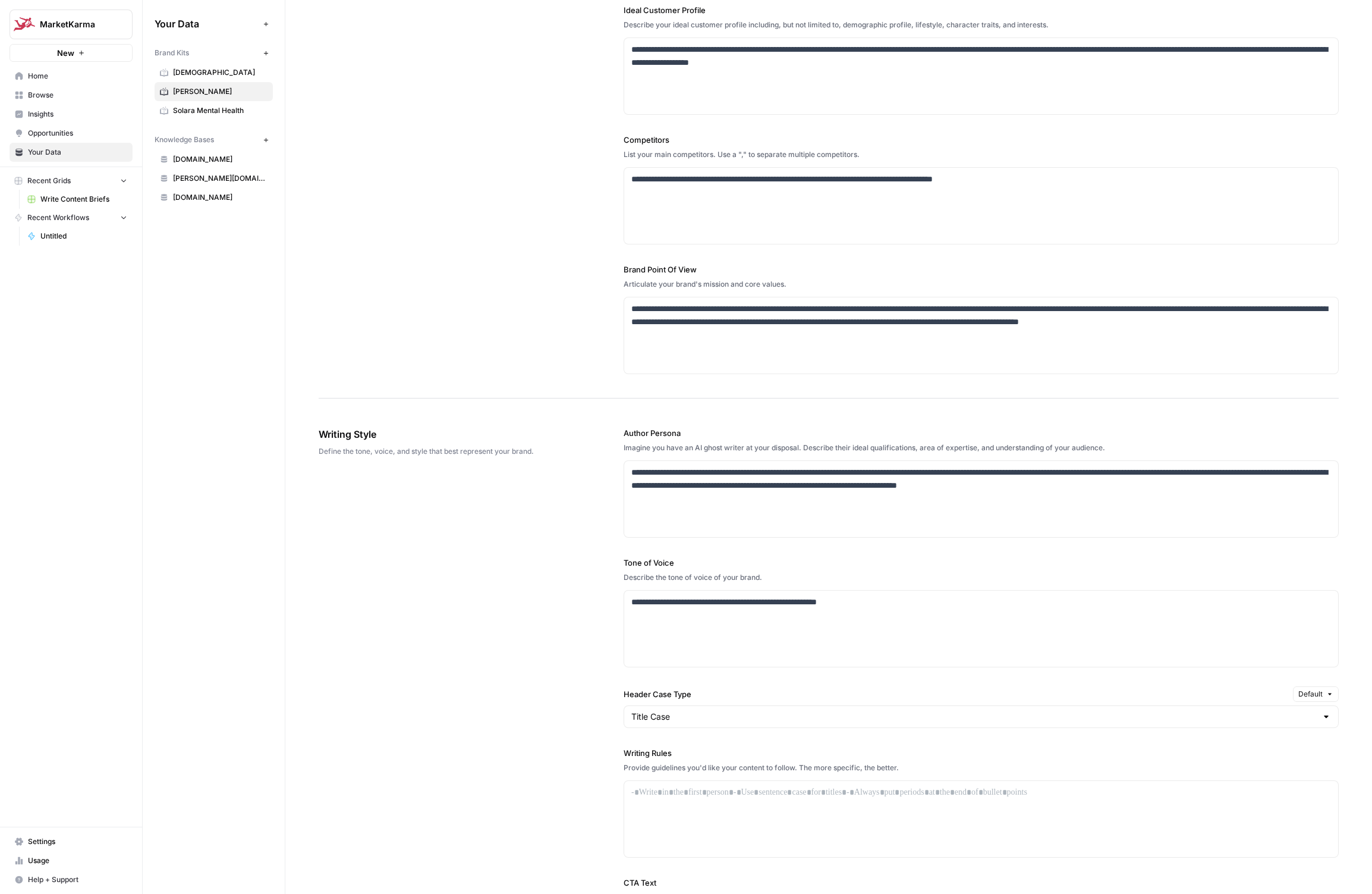
scroll to position [552, 0]
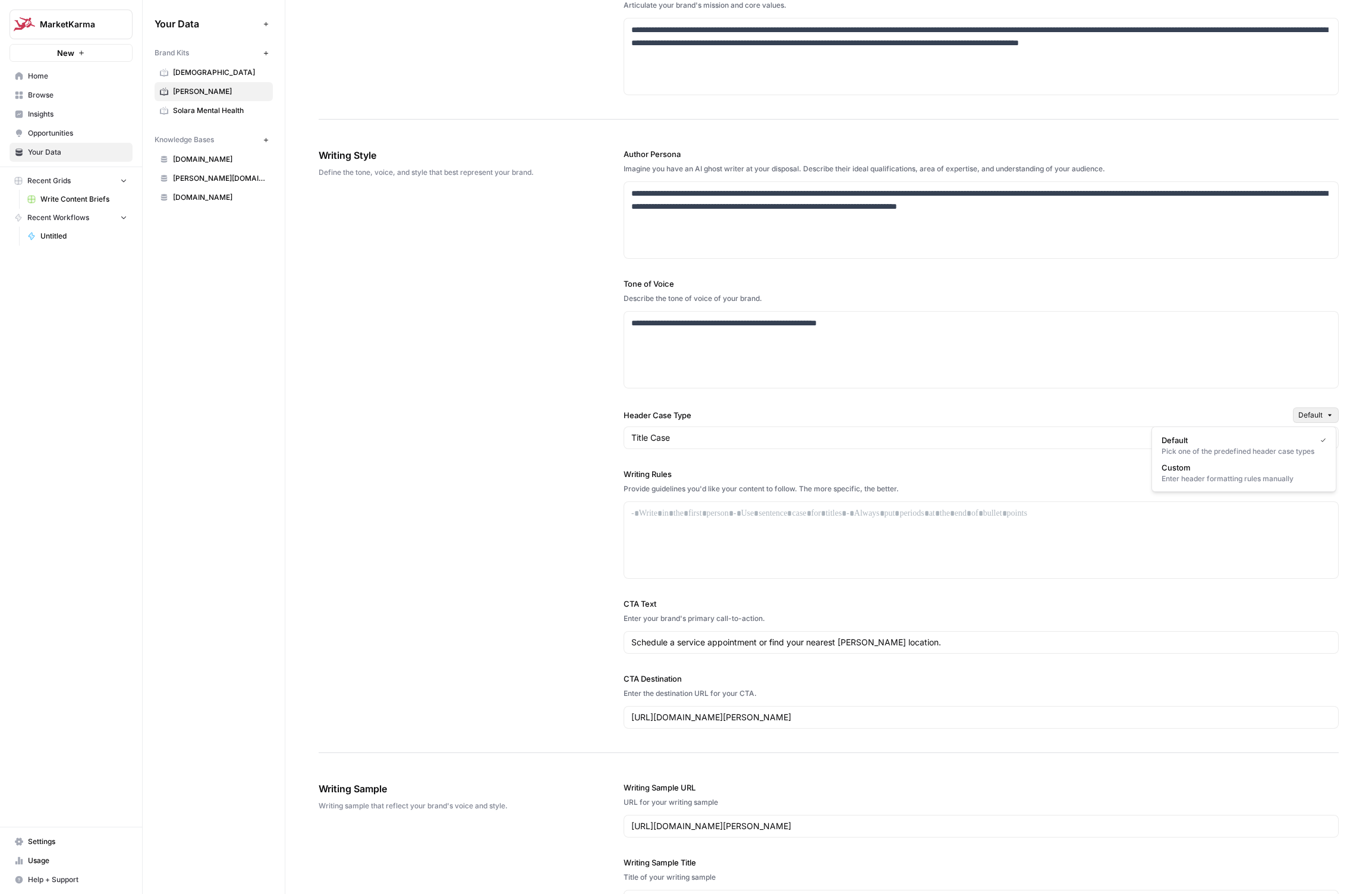
click at [1302, 413] on span "Default" at bounding box center [1311, 415] width 25 height 10
click at [340, 674] on div "**********" at bounding box center [829, 438] width 1020 height 628
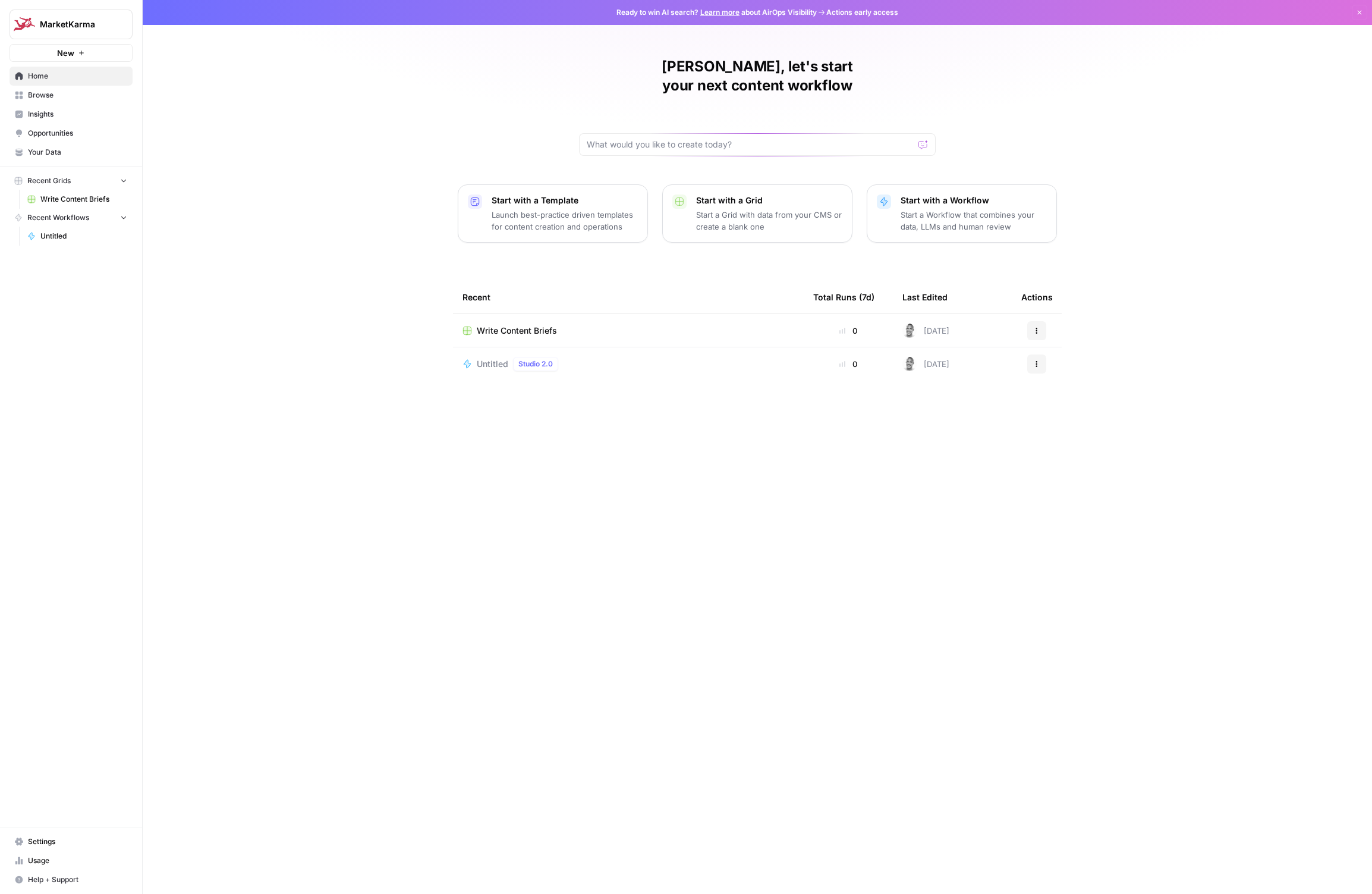
click at [510, 209] on p "Launch best-practice driven templates for content creation and operations" at bounding box center [565, 220] width 146 height 24
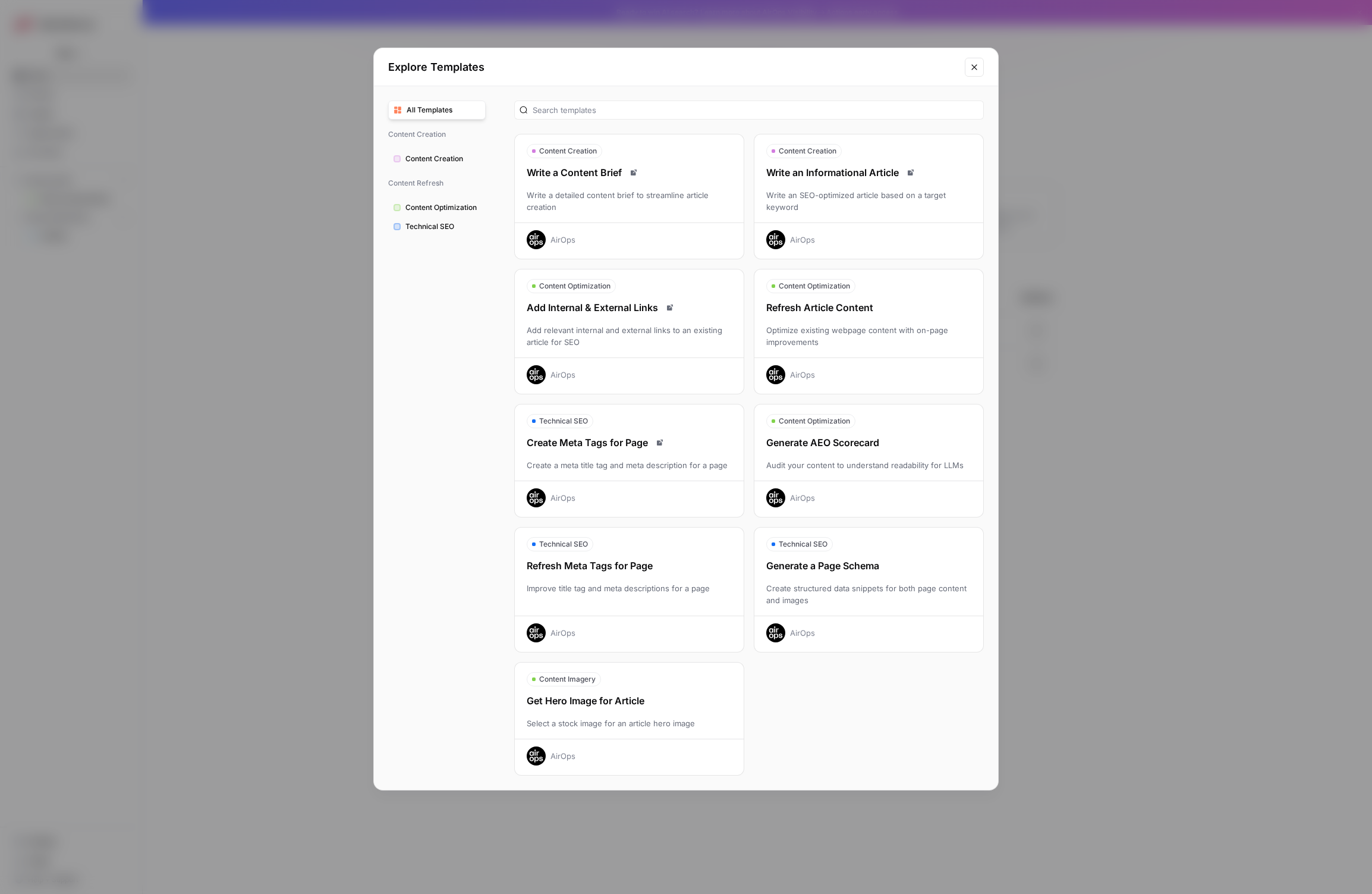
click at [791, 201] on div "Write an SEO-optimized article based on a target keyword" at bounding box center [869, 201] width 229 height 24
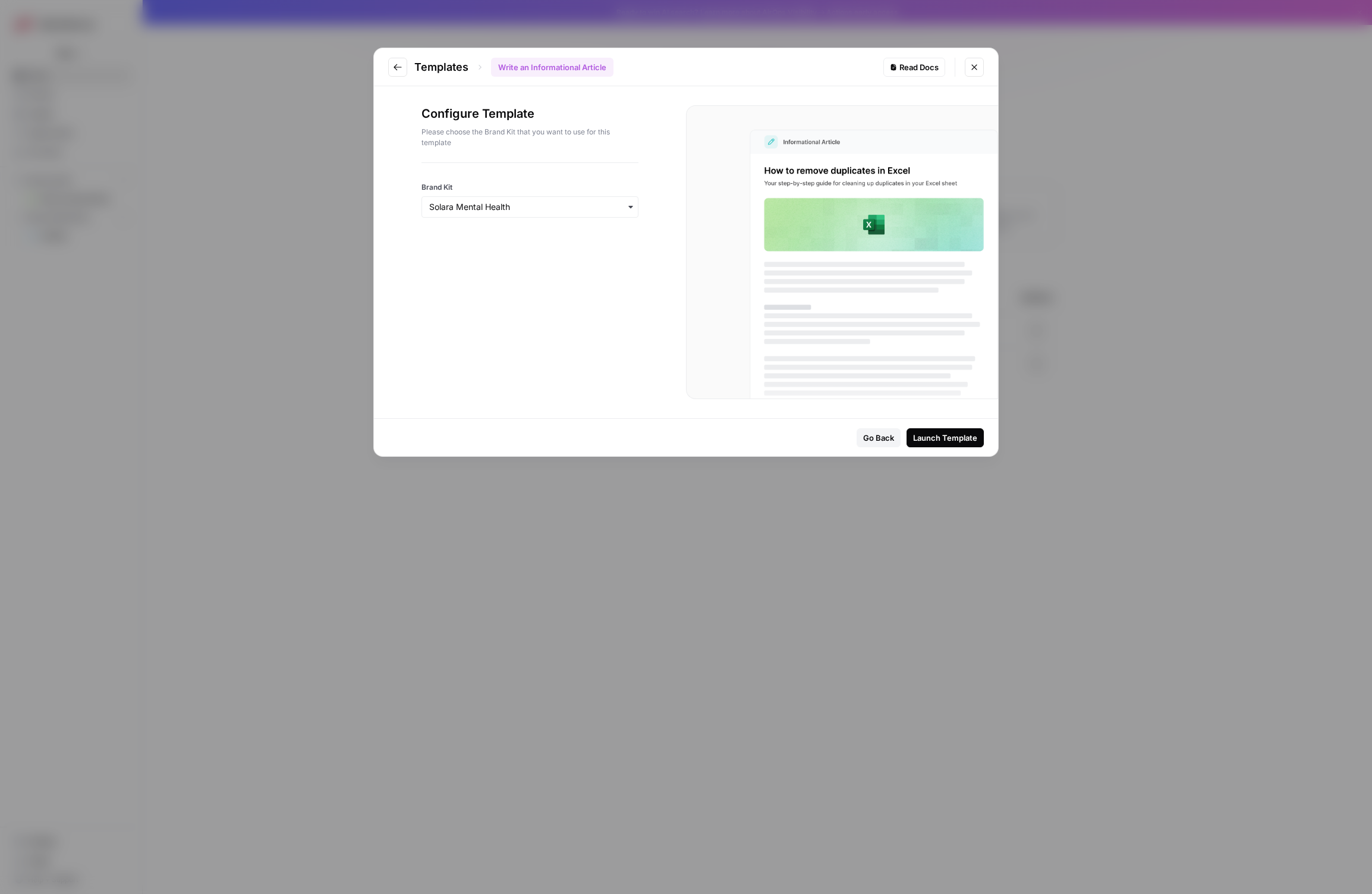
click at [564, 220] on div at bounding box center [530, 222] width 217 height 10
click at [557, 211] on input "Brand Kit" at bounding box center [530, 207] width 201 height 12
click at [482, 267] on div "[PERSON_NAME]" at bounding box center [530, 261] width 216 height 23
click at [939, 439] on div "Launch Template" at bounding box center [945, 437] width 64 height 12
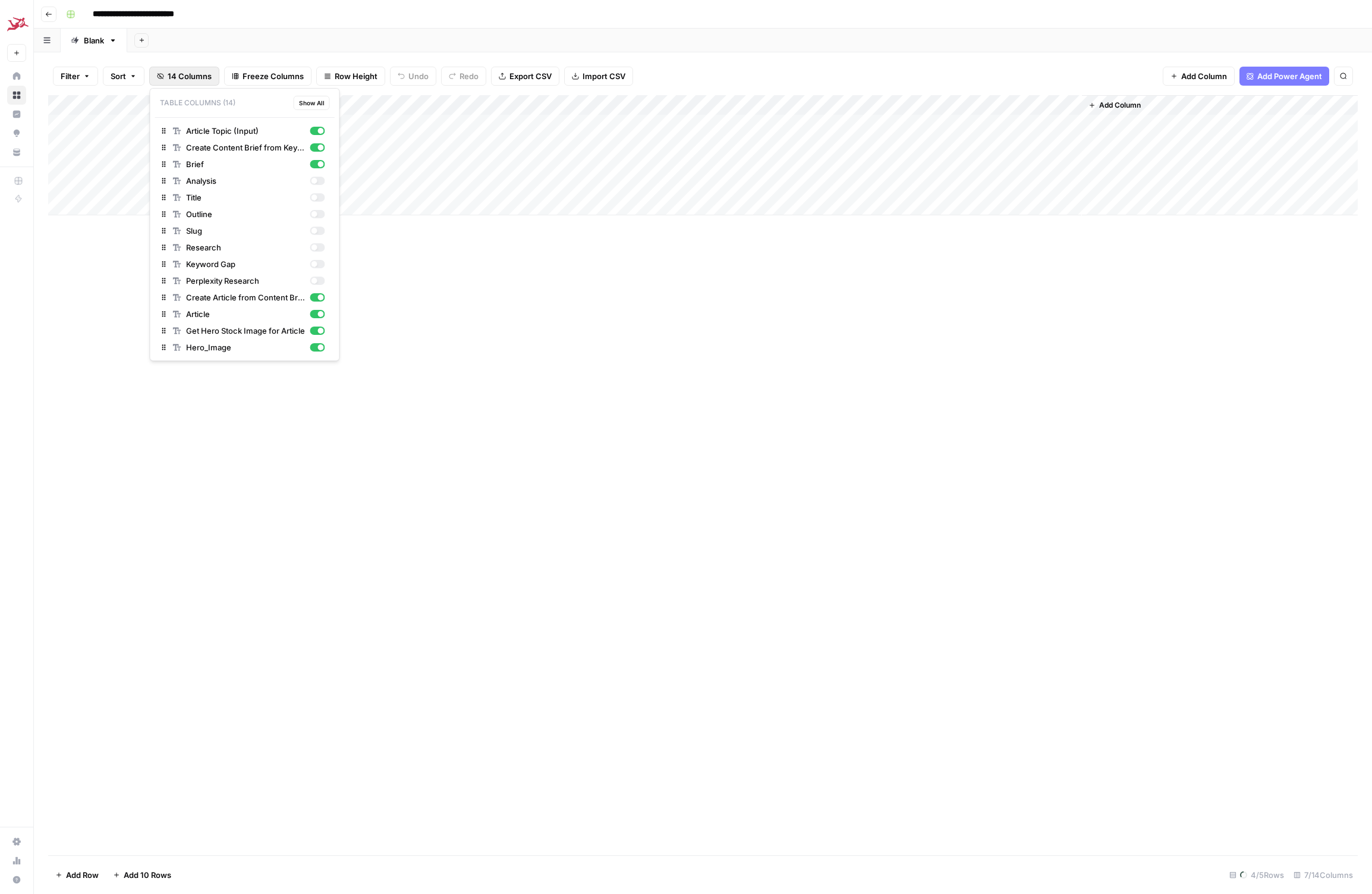
click at [172, 79] on span "14 Columns" at bounding box center [190, 76] width 44 height 12
click at [319, 185] on div "button" at bounding box center [317, 181] width 15 height 8
click at [317, 198] on div "button" at bounding box center [317, 197] width 15 height 8
click at [321, 213] on div "button" at bounding box center [317, 214] width 15 height 8
click at [320, 231] on div "button" at bounding box center [317, 231] width 15 height 8
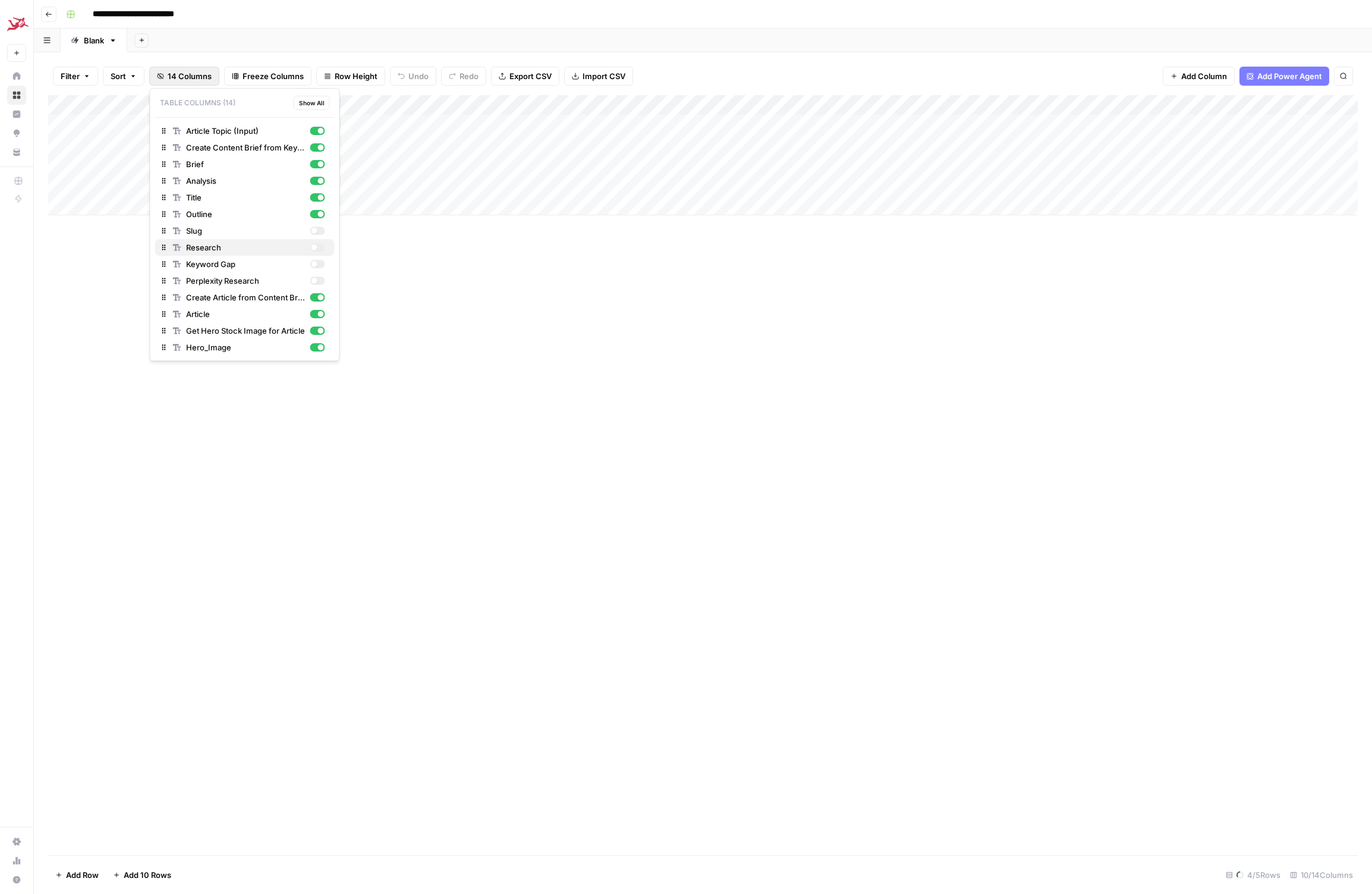
click at [320, 246] on div "button" at bounding box center [317, 247] width 15 height 8
click at [316, 262] on div "button" at bounding box center [314, 264] width 6 height 6
click at [314, 277] on div "button" at bounding box center [314, 280] width 6 height 6
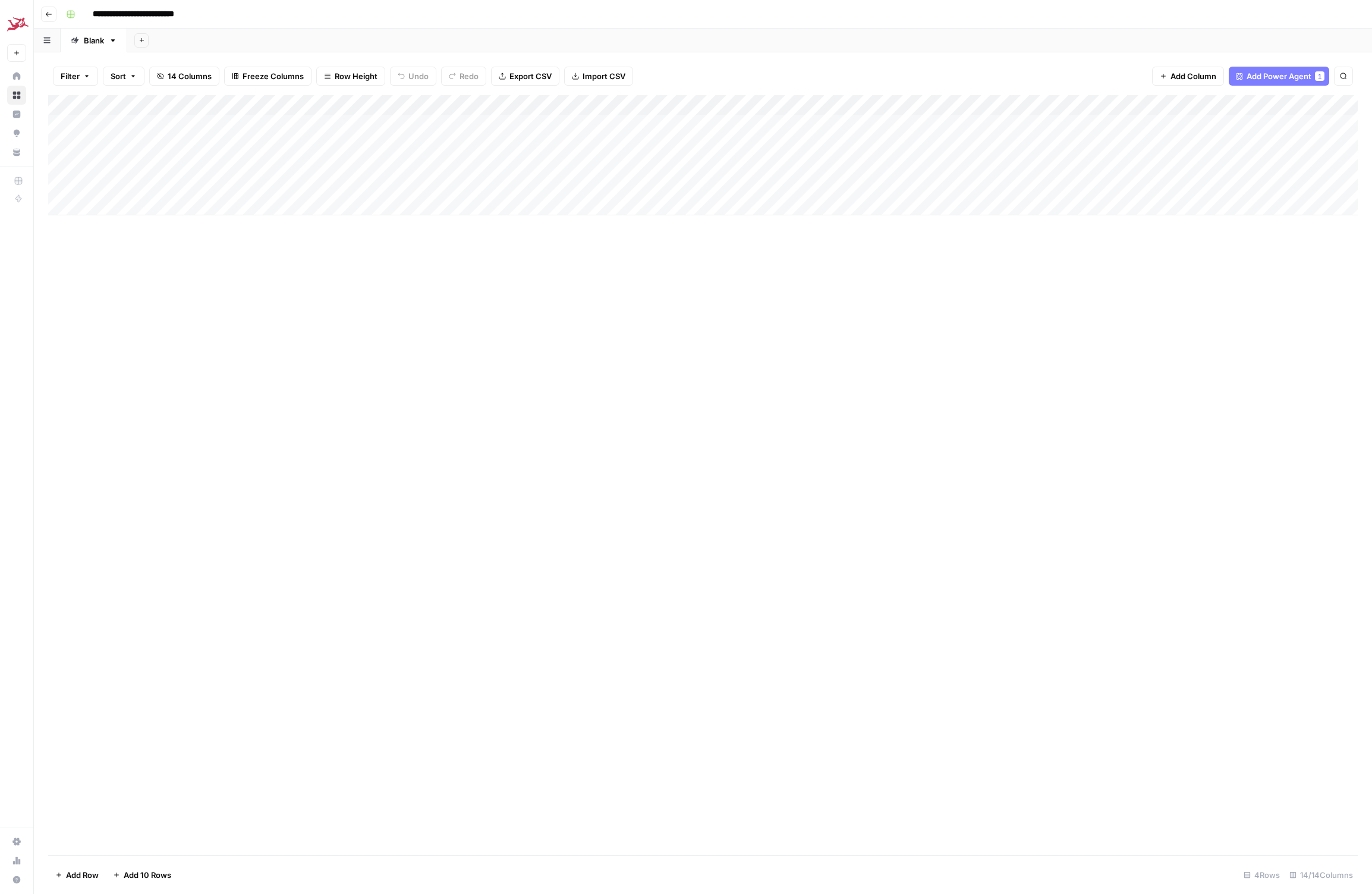
click at [407, 361] on div "Add Column" at bounding box center [703, 475] width 1310 height 760
